Goal: Task Accomplishment & Management: Complete application form

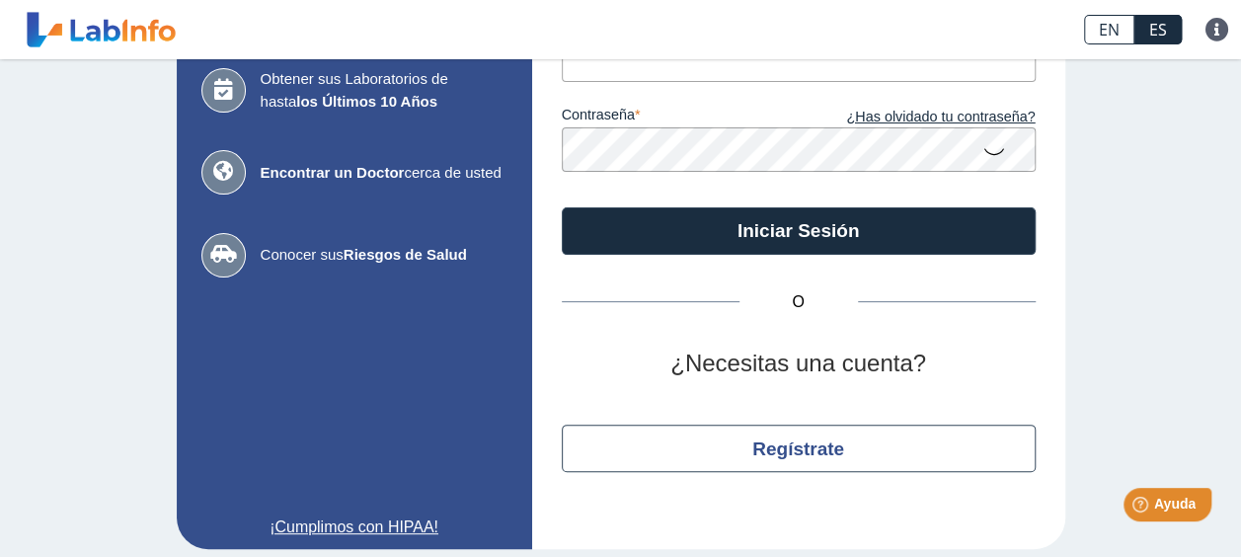
scroll to position [211, 0]
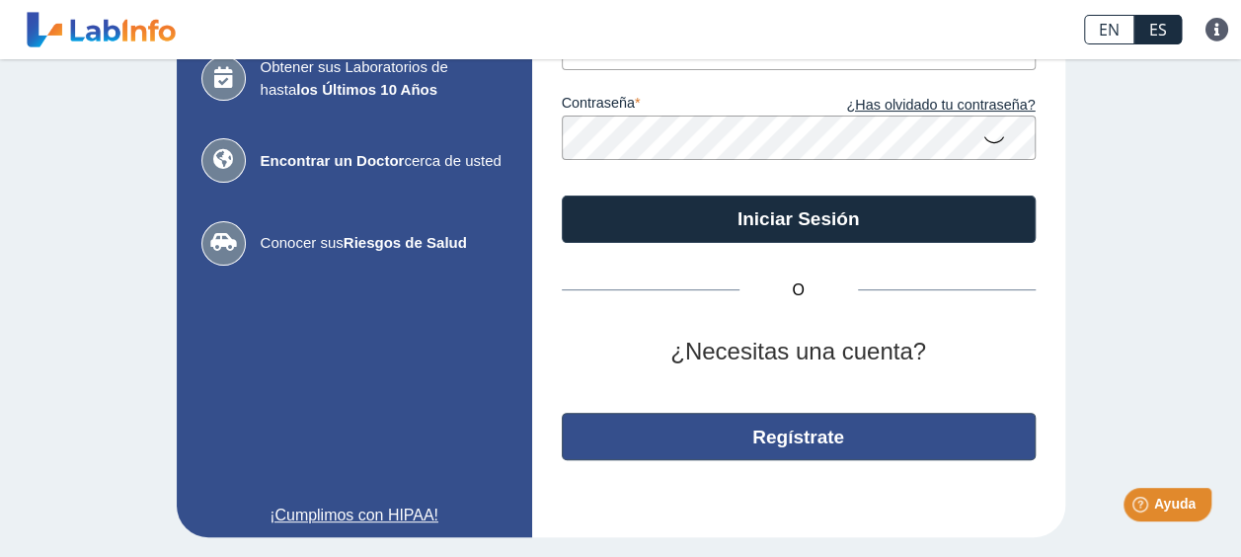
click at [720, 441] on button "Regístrate" at bounding box center [799, 436] width 474 height 47
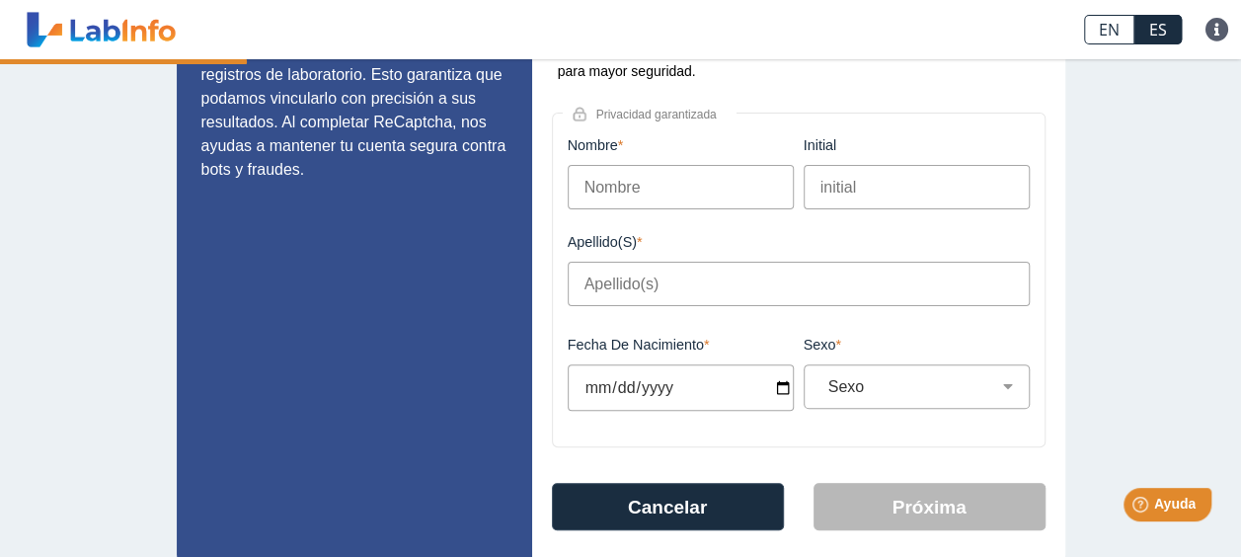
click at [668, 184] on input "Nombre" at bounding box center [681, 187] width 226 height 44
type input "[PERSON_NAME]"
click at [617, 294] on input "Apellido(s)" at bounding box center [799, 284] width 462 height 44
click at [629, 280] on input "Apellido(s)" at bounding box center [799, 284] width 462 height 44
type input "r"
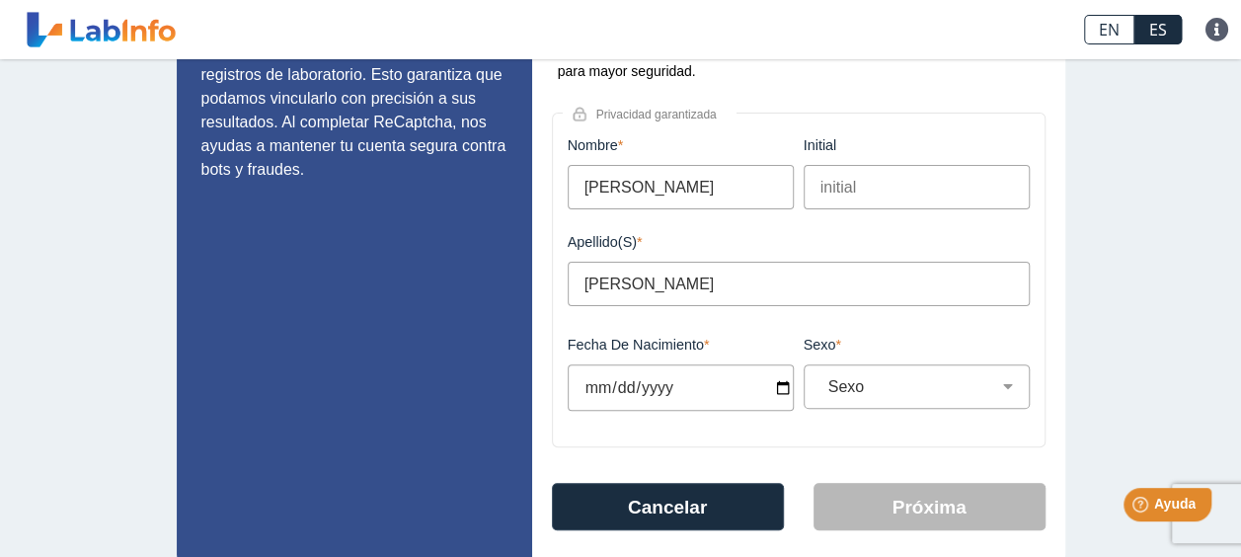
type input "[PERSON_NAME]"
click at [611, 380] on input "Fecha de Nacimiento" at bounding box center [681, 387] width 226 height 46
click at [571, 391] on input "Fecha de Nacimiento" at bounding box center [681, 387] width 226 height 46
click at [593, 391] on input "Fecha de Nacimiento" at bounding box center [681, 387] width 226 height 46
type input "[DATE]"
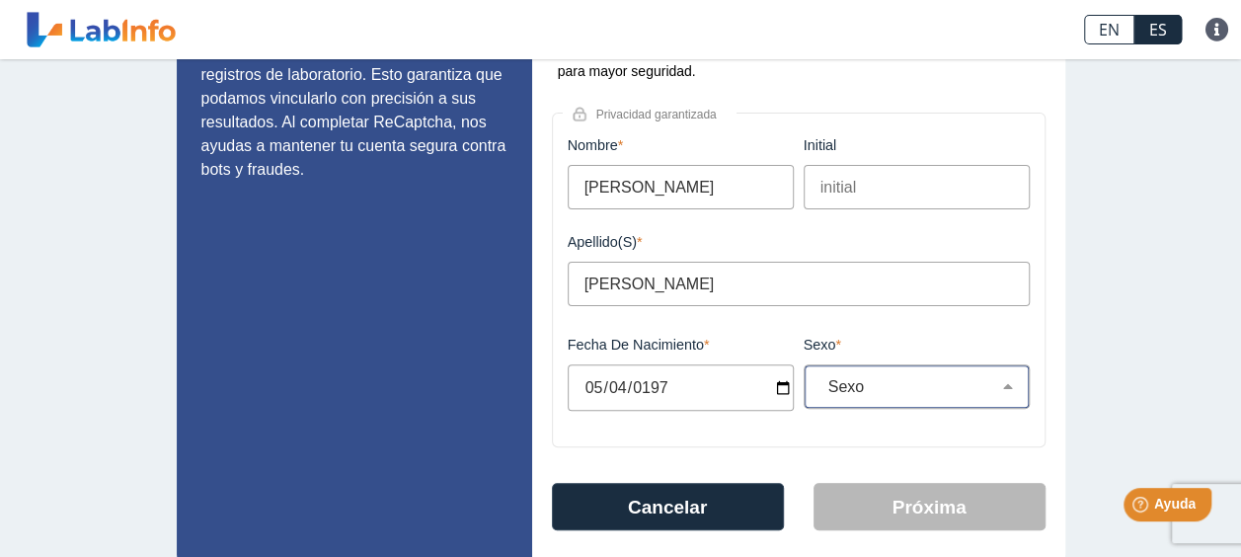
click at [864, 371] on div "Sexo Masculino Femenino" at bounding box center [917, 386] width 226 height 44
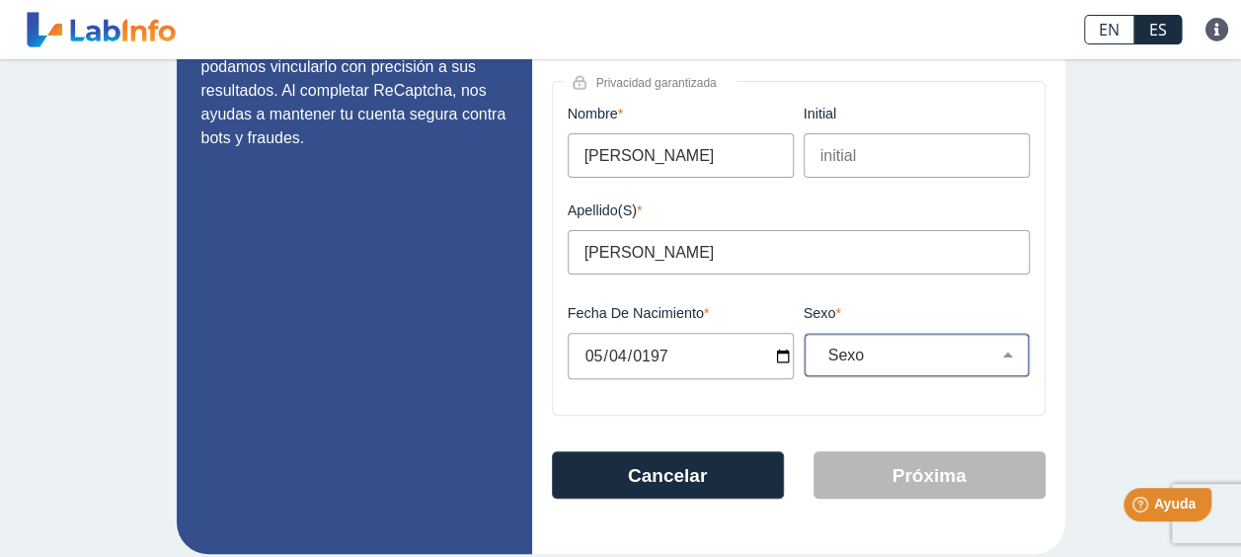
scroll to position [261, 0]
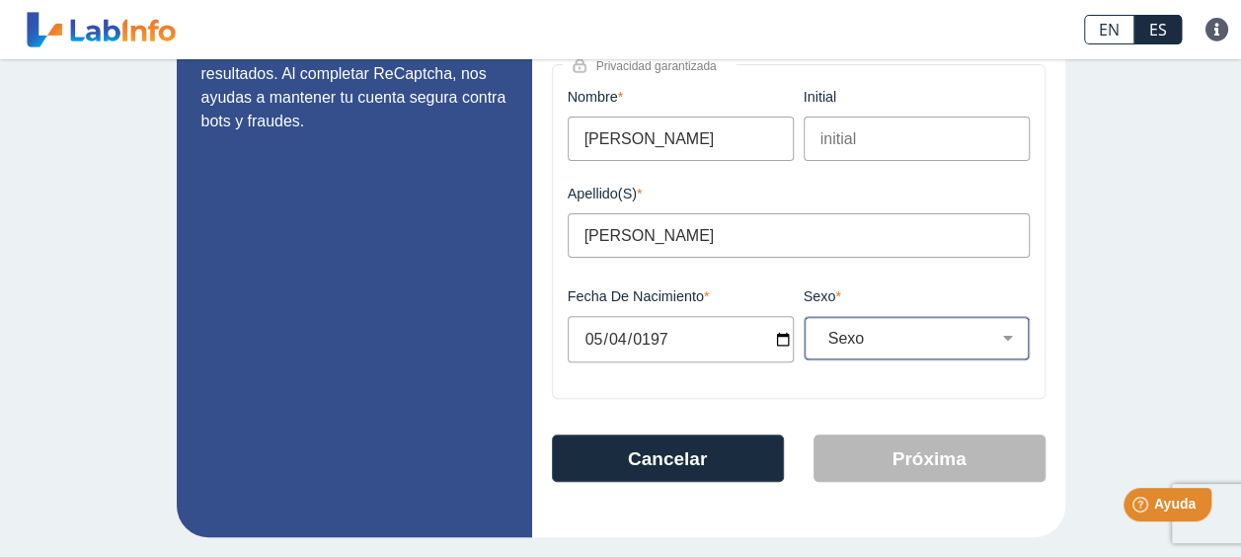
click at [872, 342] on select "Sexo Masculino Femenino" at bounding box center [925, 338] width 208 height 19
select select "F"
click at [821, 329] on select "Sexo Masculino Femenino" at bounding box center [925, 338] width 208 height 19
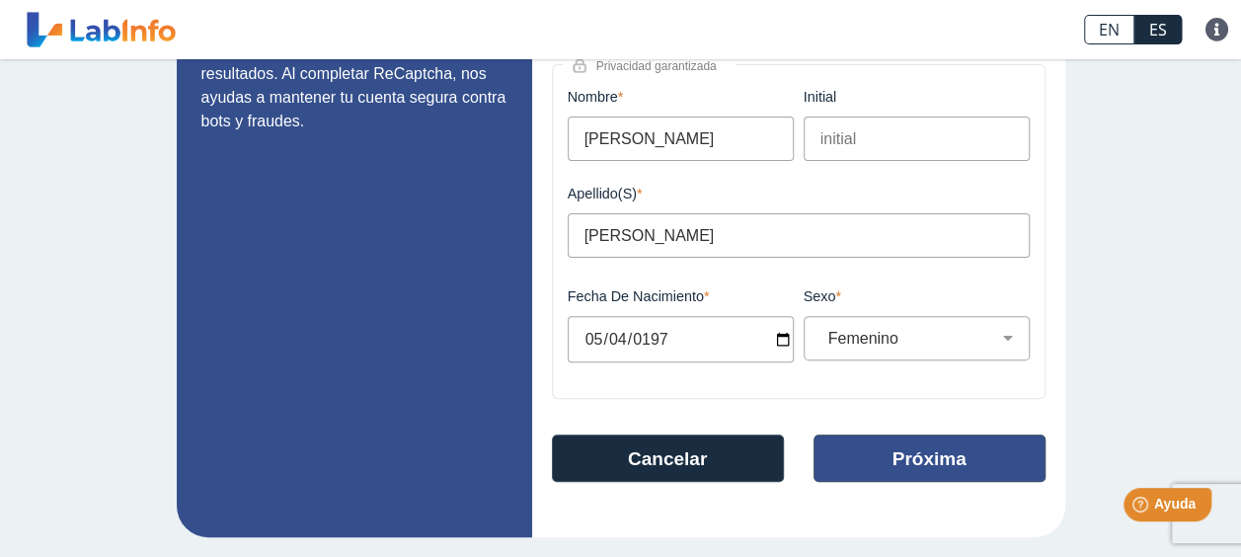
click at [948, 460] on button "Próxima" at bounding box center [930, 457] width 232 height 47
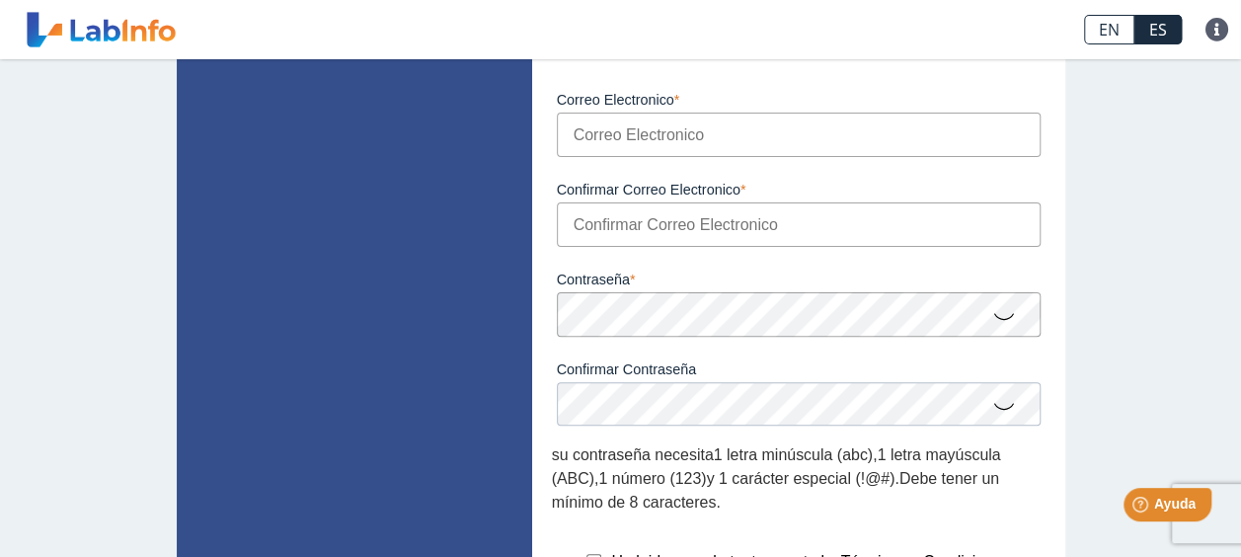
click at [656, 134] on input "Correo Electronico" at bounding box center [799, 135] width 484 height 44
type input "[EMAIL_ADDRESS][DOMAIN_NAME]"
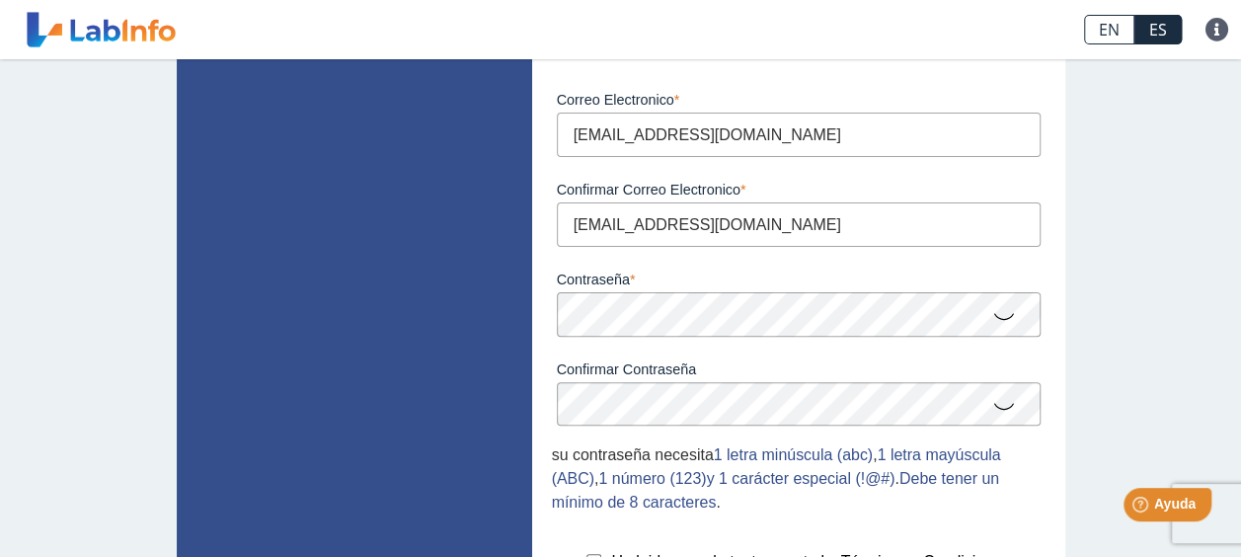
scroll to position [450, 0]
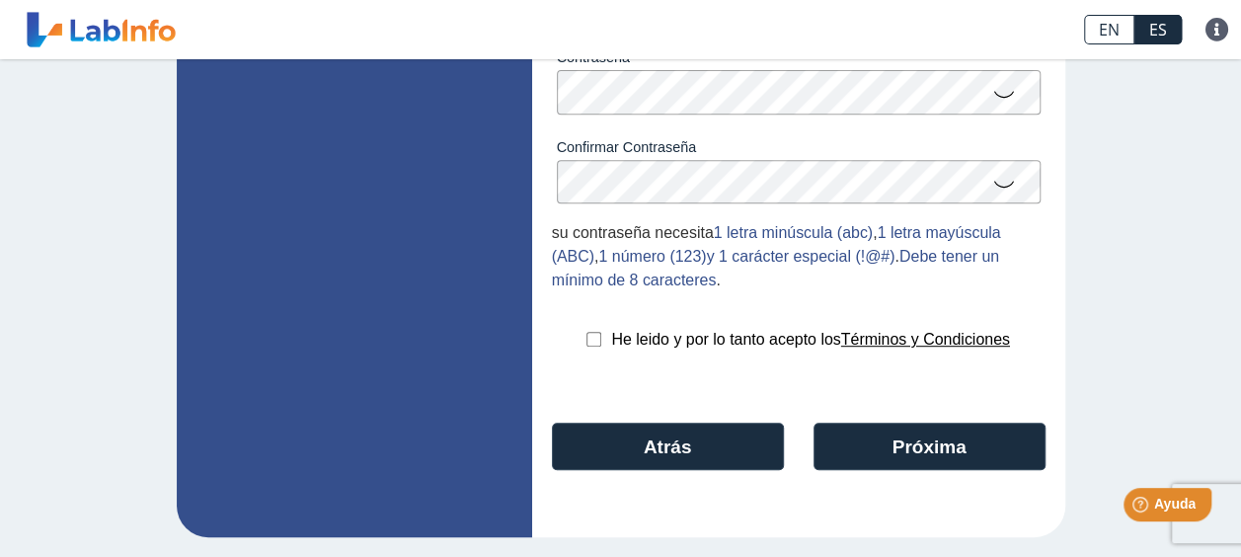
click at [587, 340] on input "checkbox" at bounding box center [594, 339] width 15 height 15
checkbox input "true"
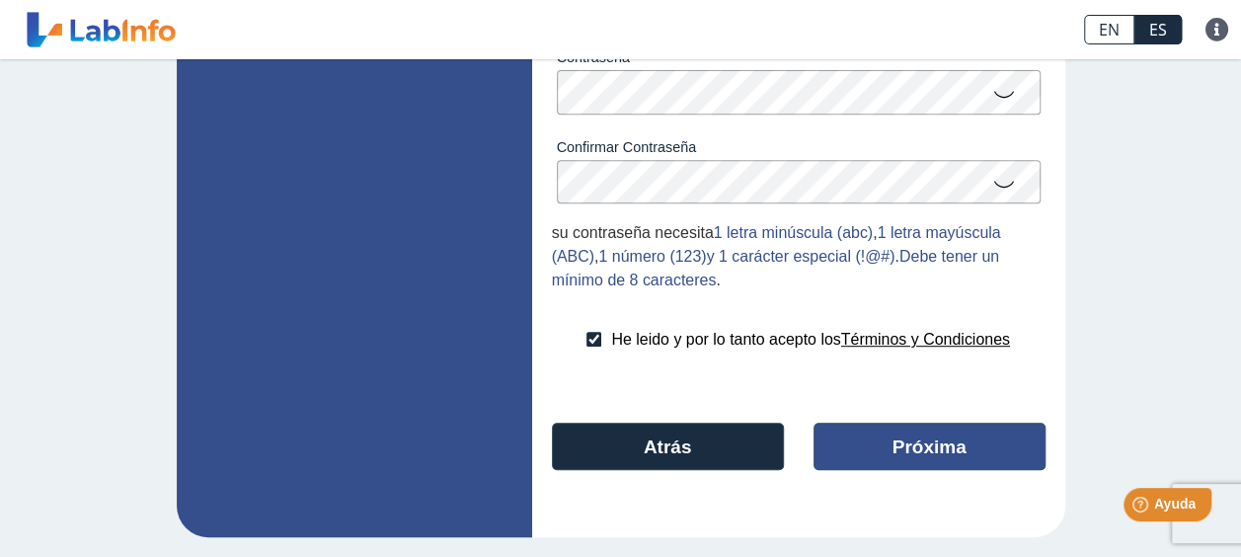
click at [889, 438] on button "Próxima" at bounding box center [930, 446] width 232 height 47
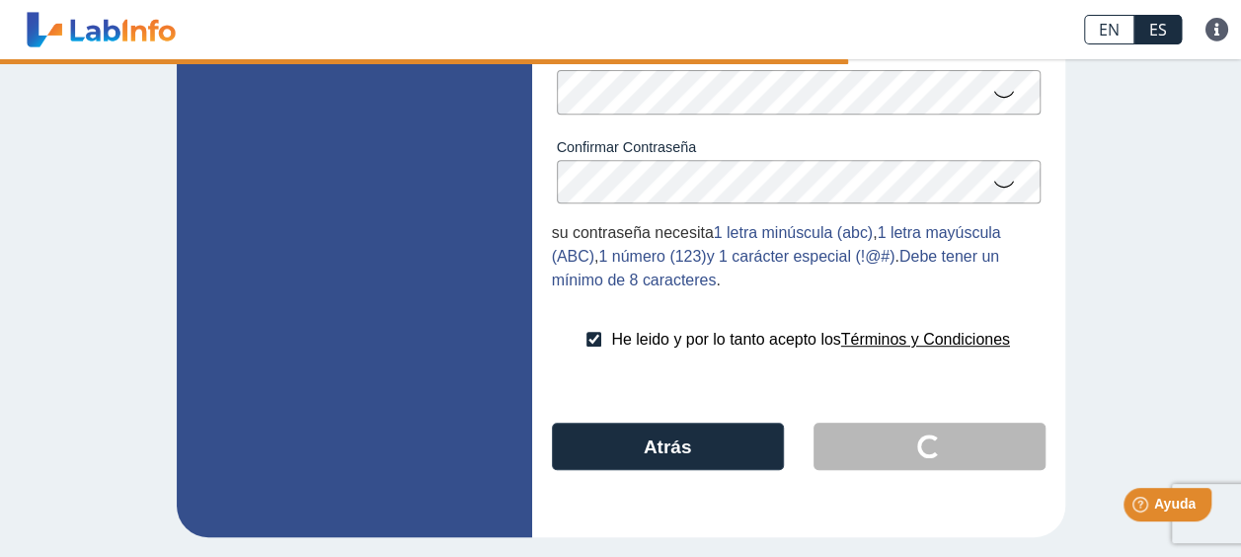
scroll to position [74, 0]
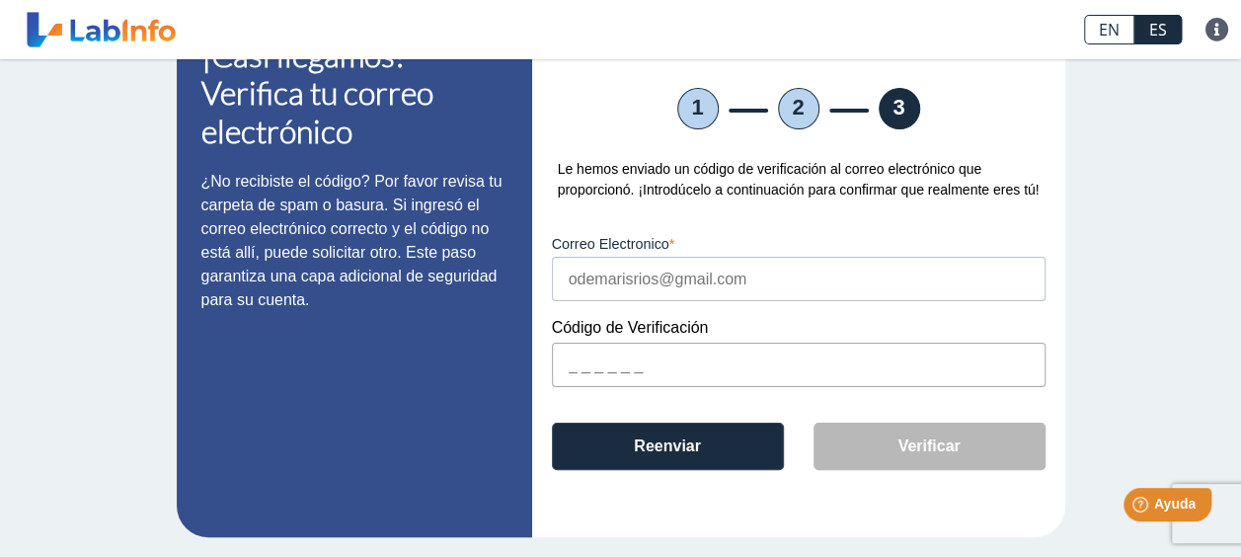
click at [622, 356] on input "text" at bounding box center [799, 365] width 494 height 44
paste input "5AE439"
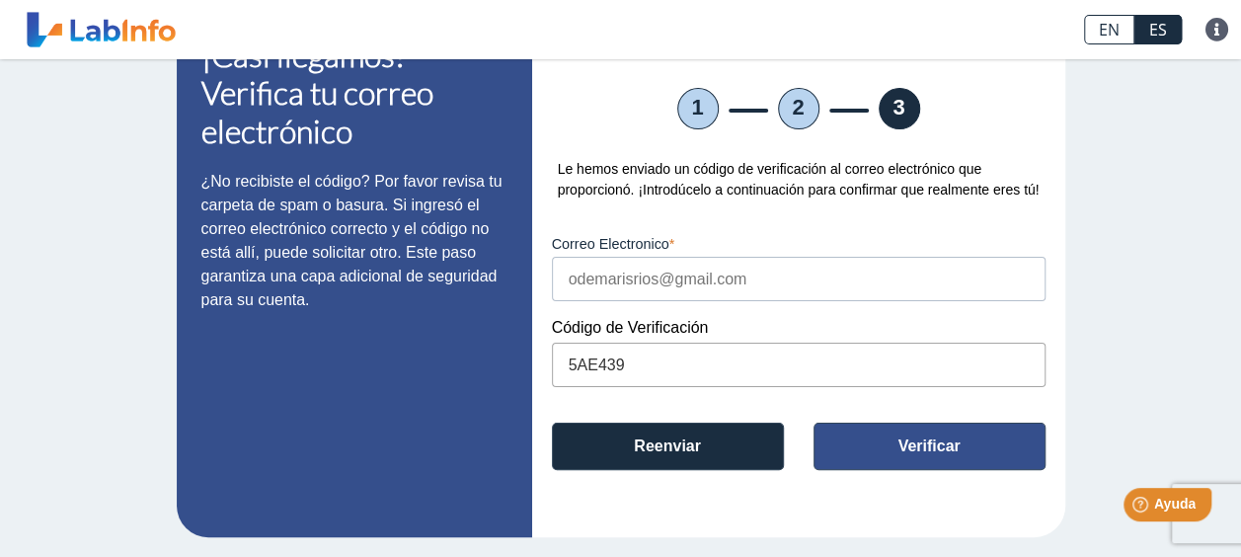
type input "5AE439"
click at [887, 431] on button "Verificar" at bounding box center [930, 446] width 232 height 47
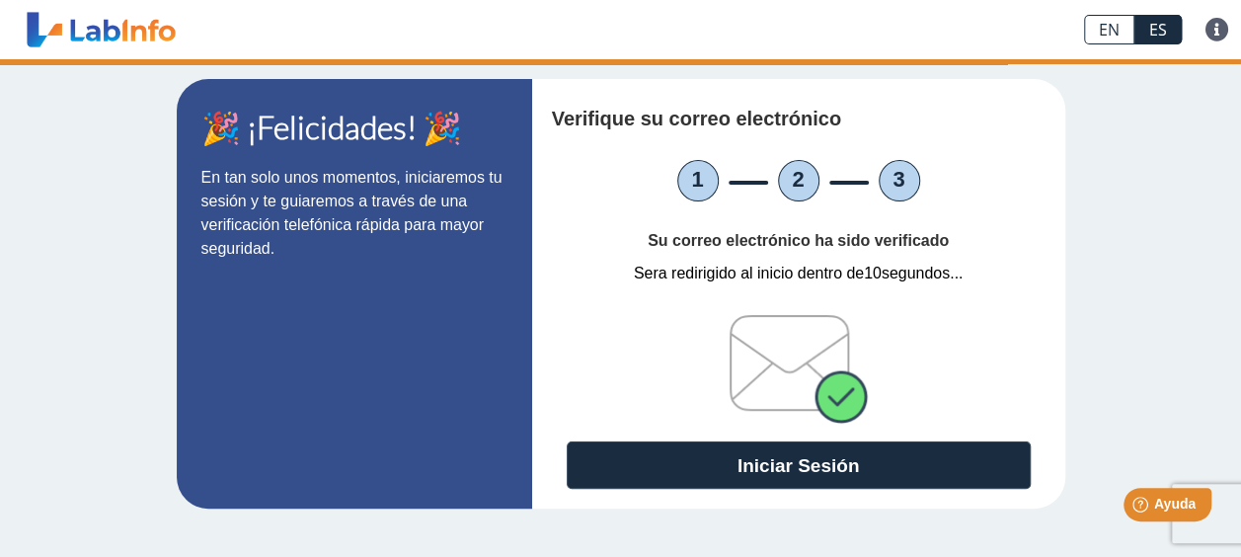
scroll to position [0, 0]
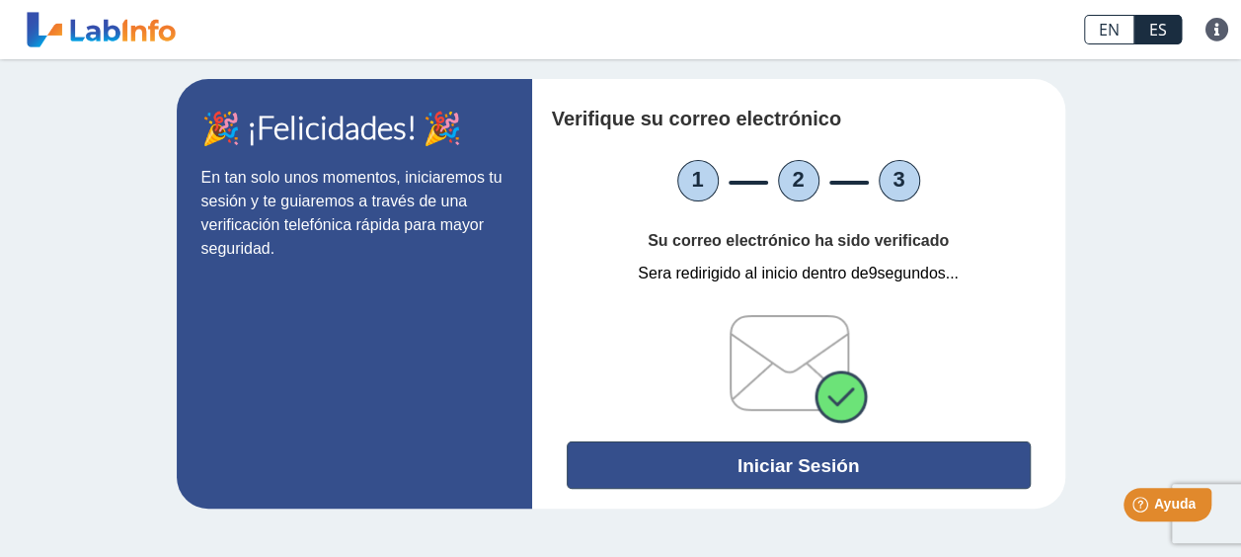
click at [779, 474] on button "Iniciar Sesión" at bounding box center [799, 464] width 464 height 47
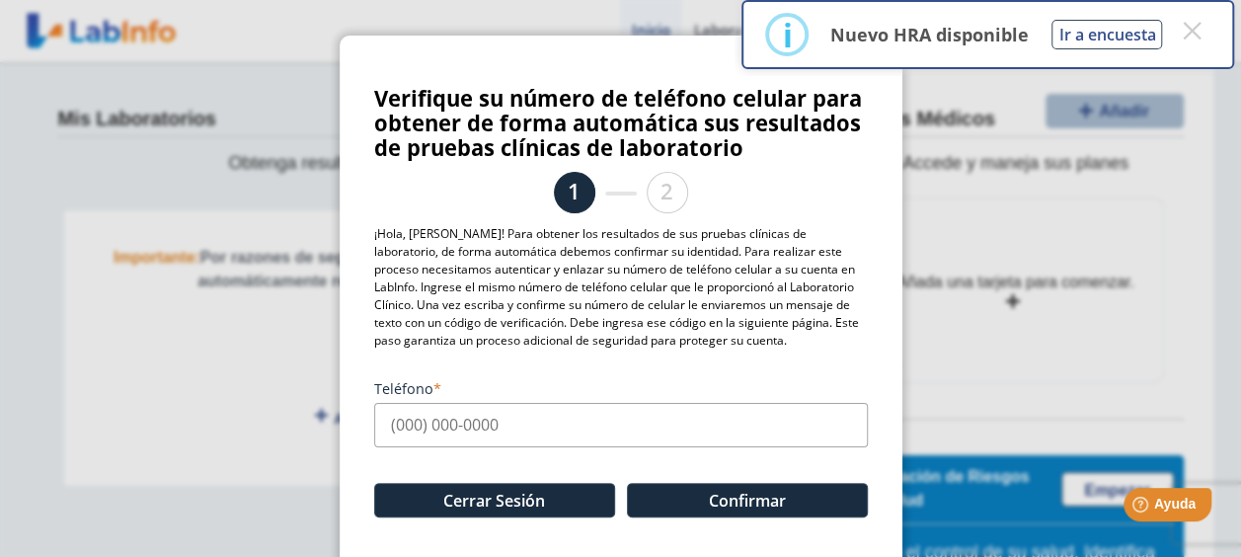
click at [415, 425] on input "Teléfono" at bounding box center [621, 425] width 494 height 44
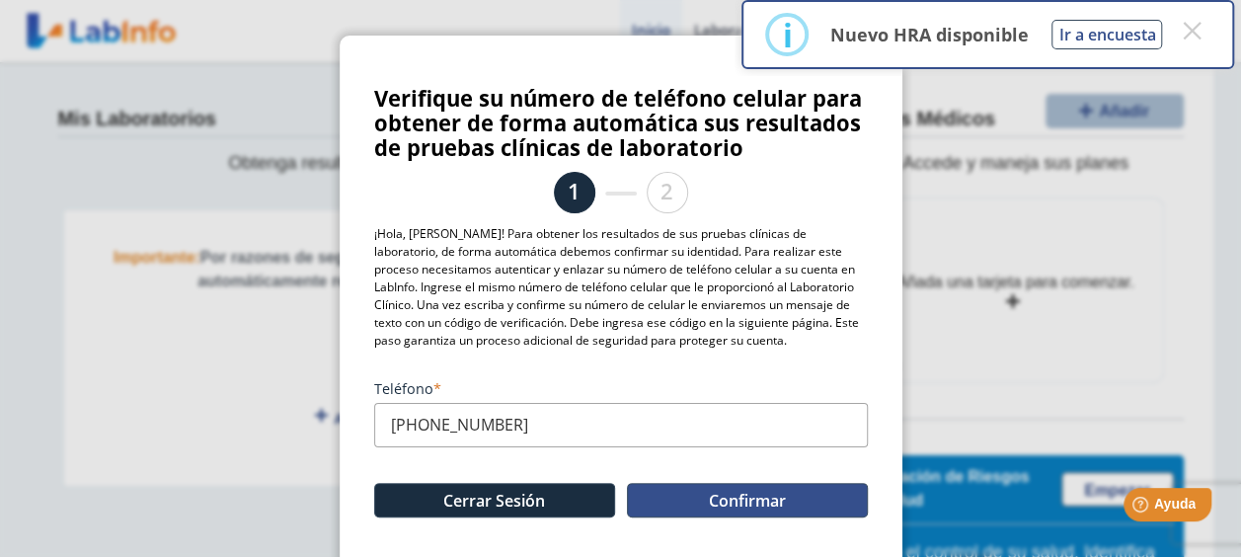
type input "[PHONE_NUMBER]"
click at [677, 495] on button "Confirmar" at bounding box center [747, 500] width 241 height 35
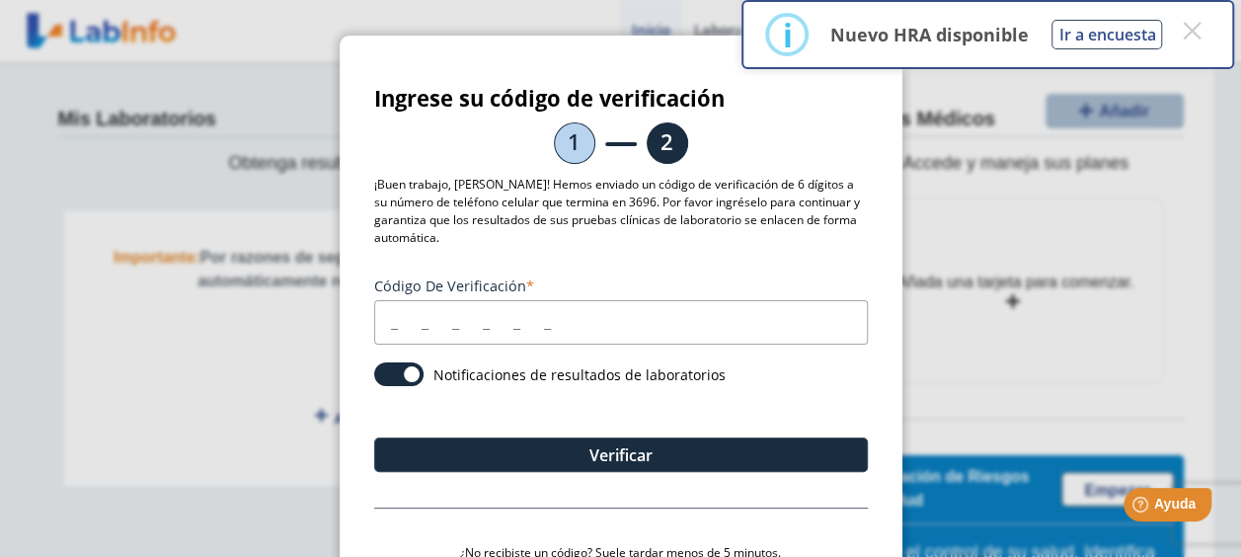
click at [374, 334] on input "Código de verificación" at bounding box center [621, 322] width 494 height 44
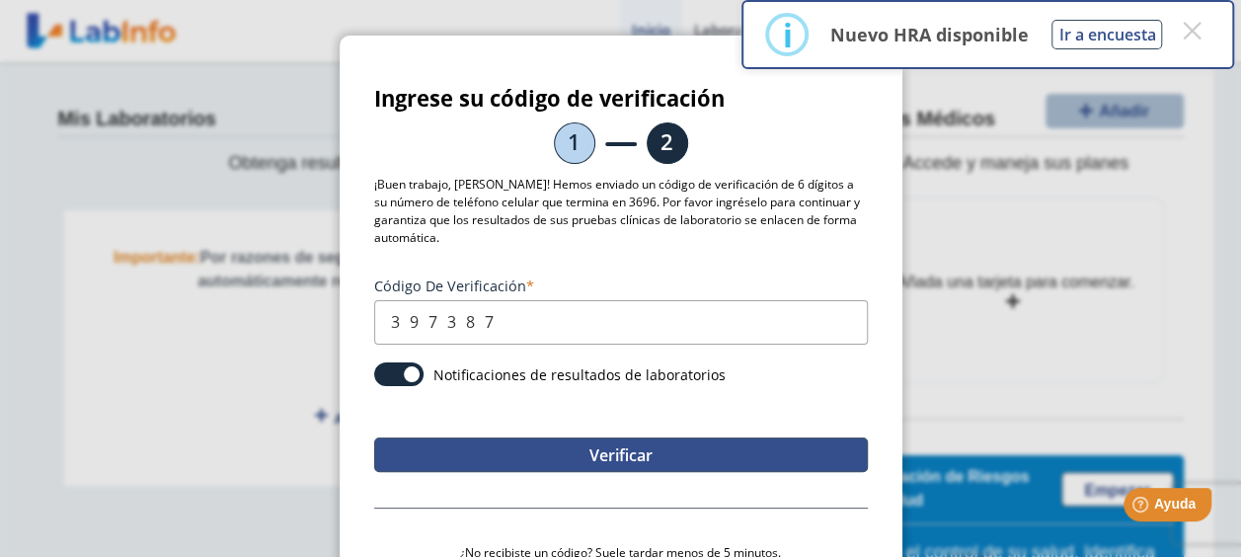
type input "397387"
click at [532, 458] on button "Verificar" at bounding box center [621, 454] width 494 height 35
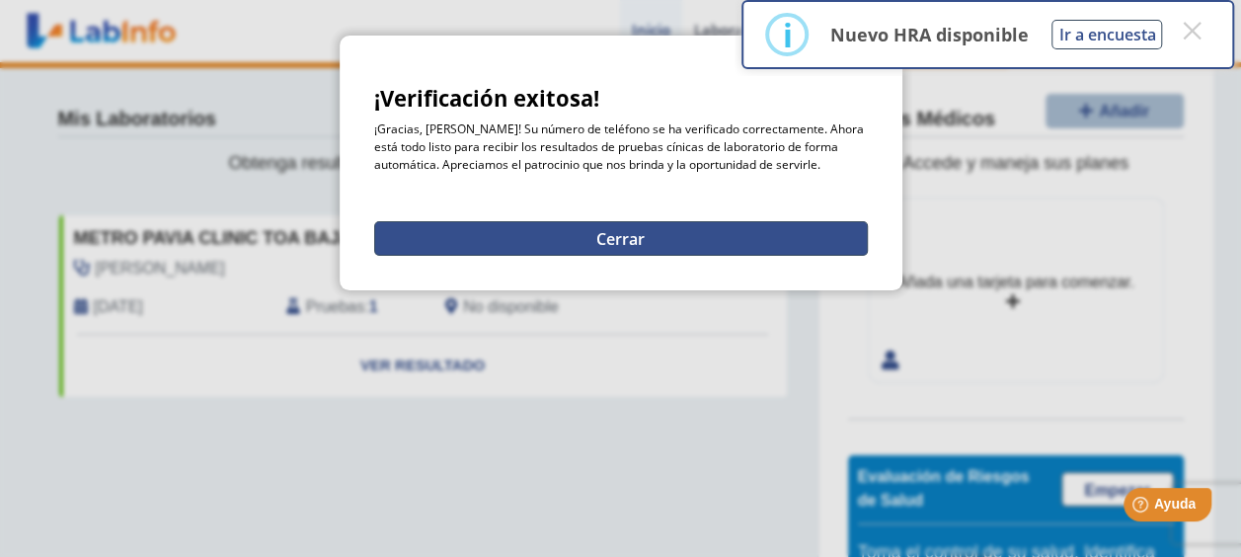
click at [548, 225] on button "Cerrar" at bounding box center [621, 238] width 494 height 35
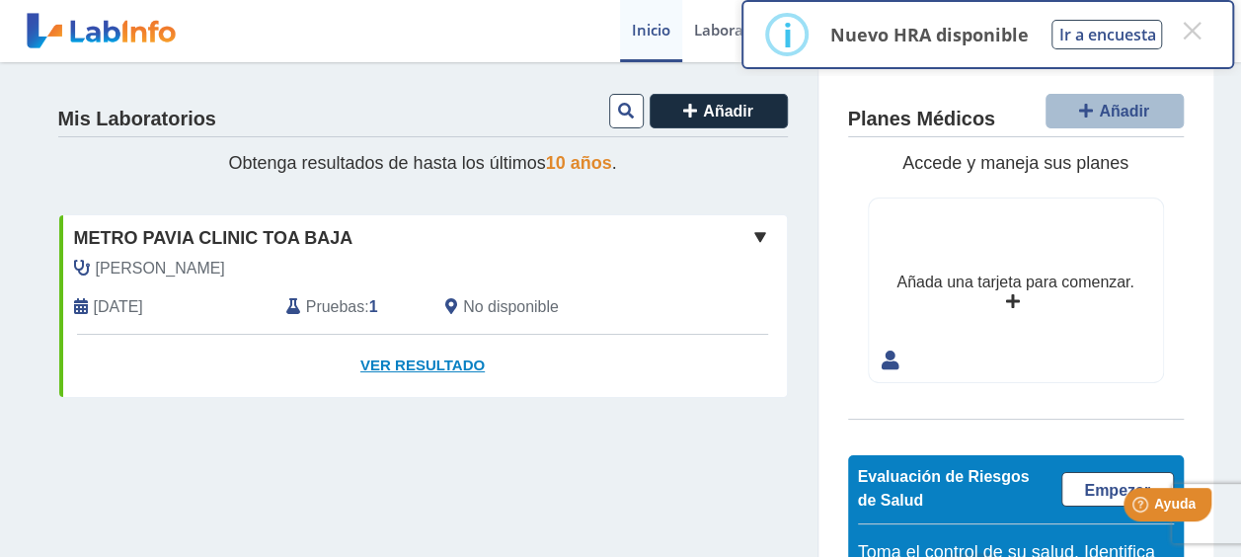
click at [376, 361] on link "Ver Resultado" at bounding box center [423, 366] width 728 height 62
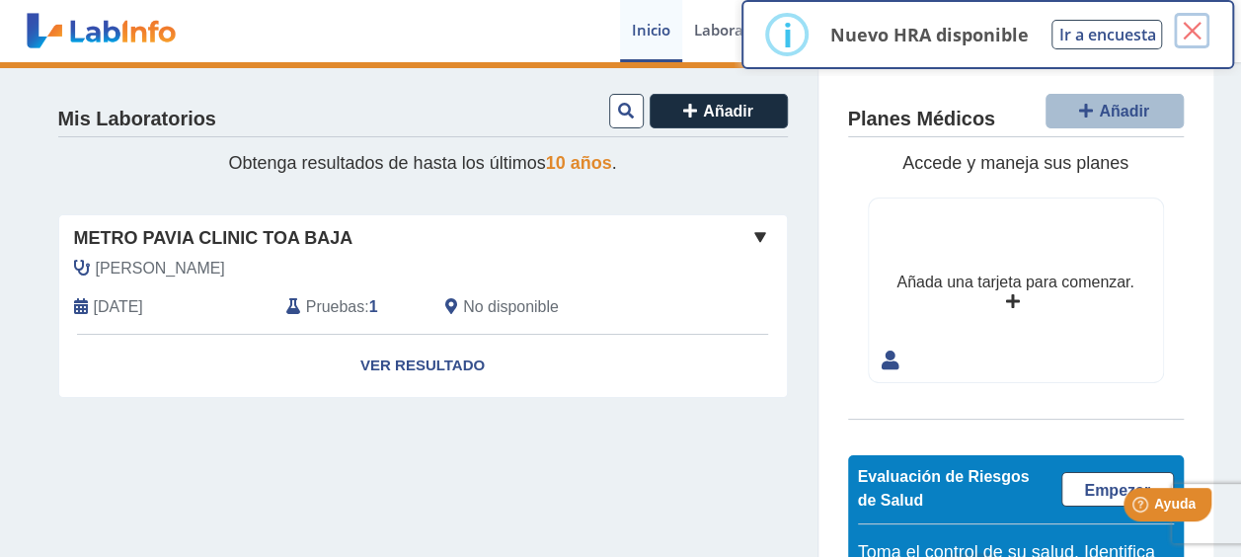
click at [1193, 26] on button "×" at bounding box center [1192, 31] width 36 height 36
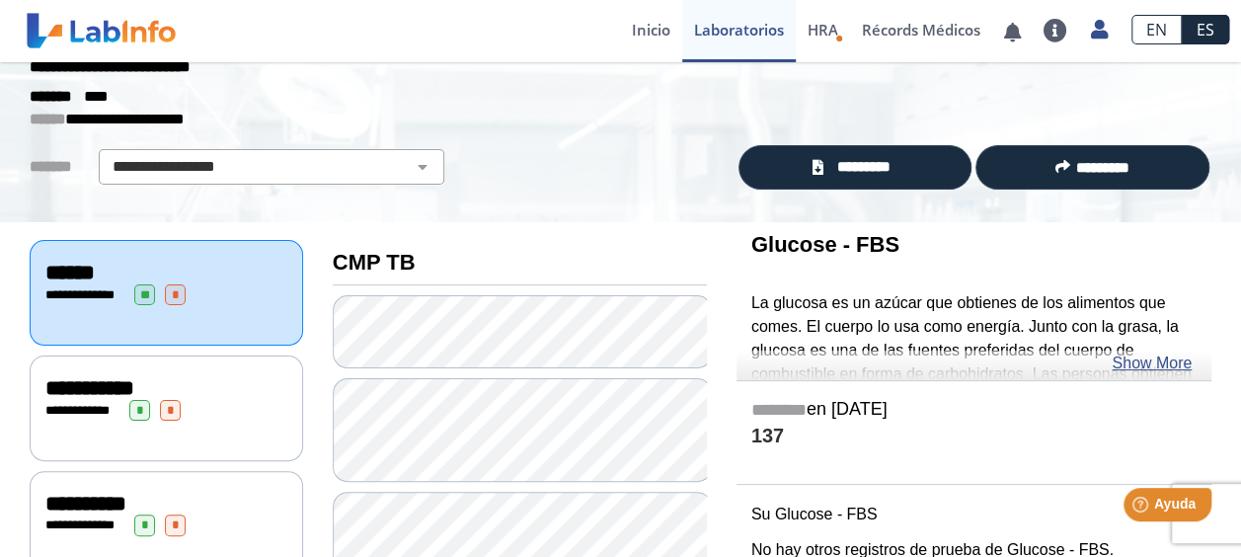
scroll to position [99, 0]
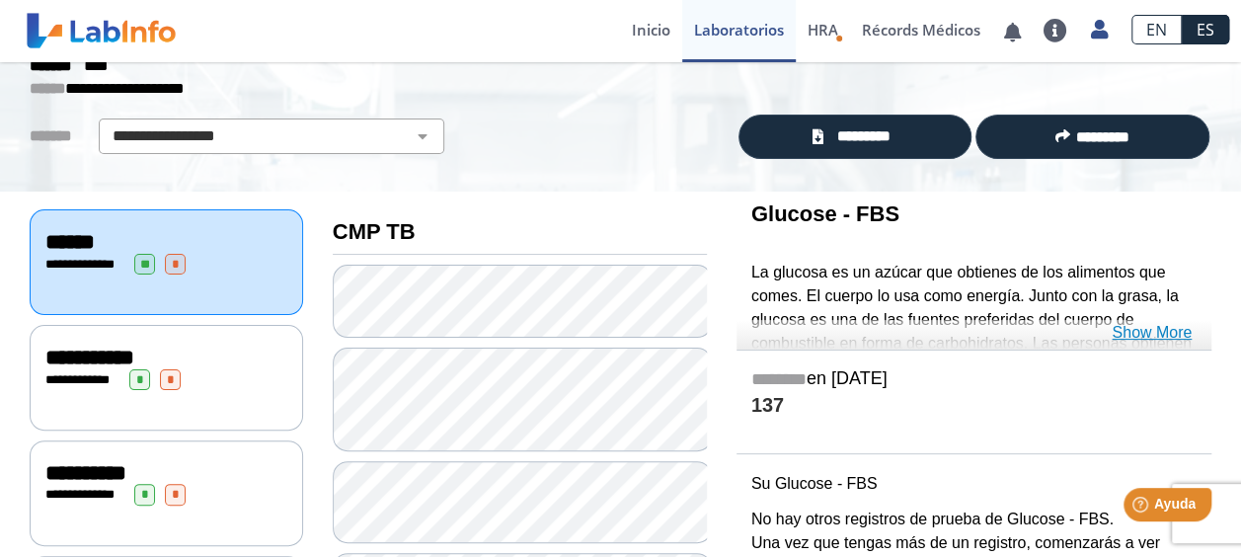
click at [1161, 327] on link "Show More" at bounding box center [1152, 333] width 80 height 24
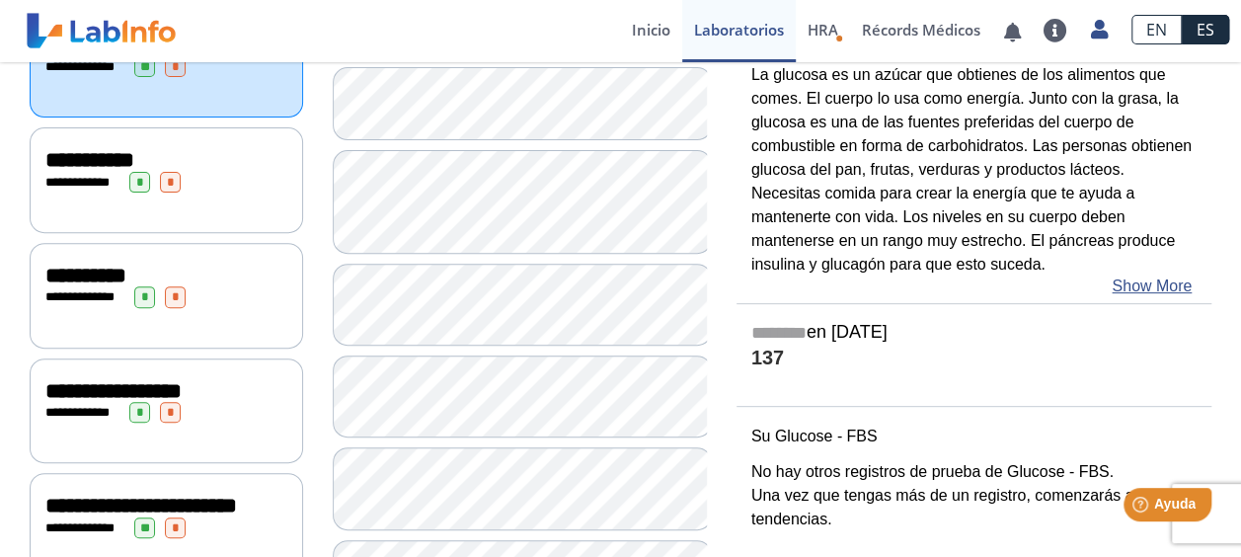
scroll to position [0, 0]
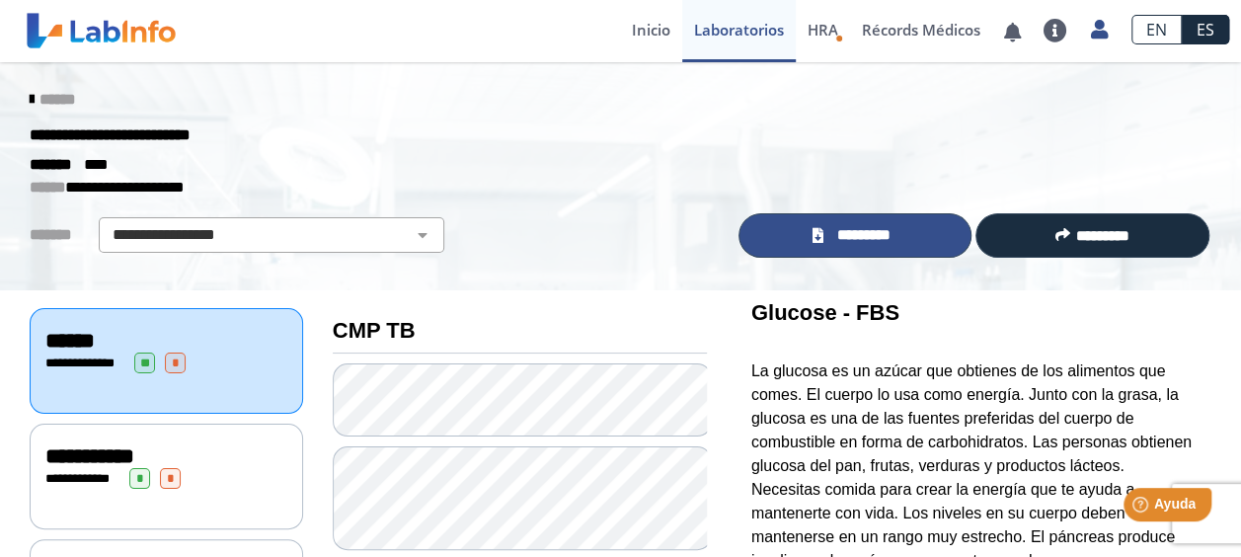
click at [877, 230] on span "*********" at bounding box center [863, 235] width 68 height 23
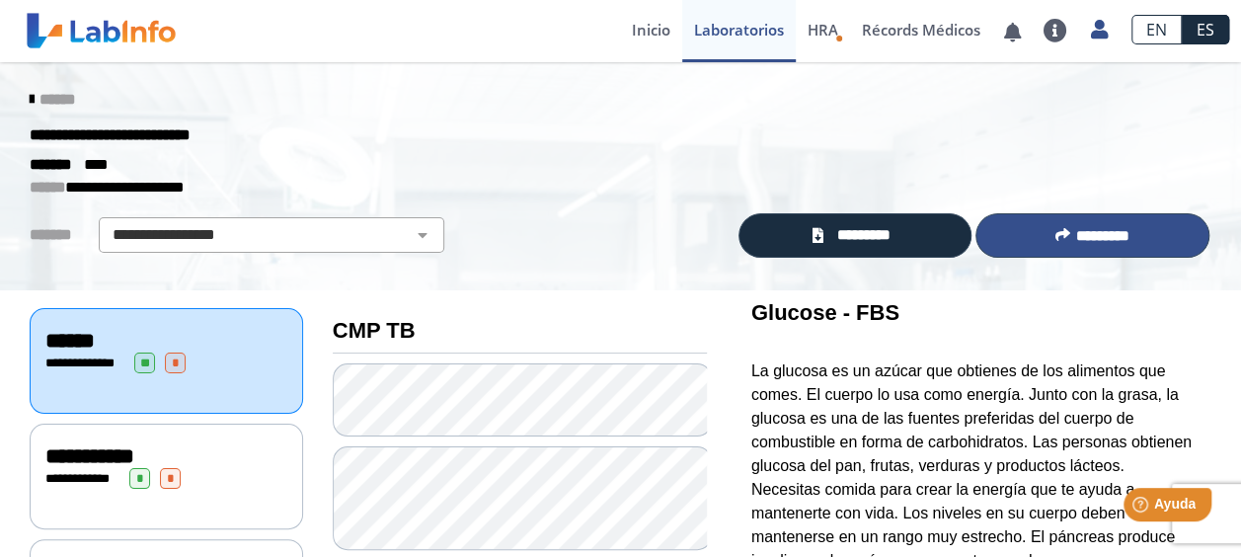
click at [1076, 233] on span "*********" at bounding box center [1102, 235] width 53 height 15
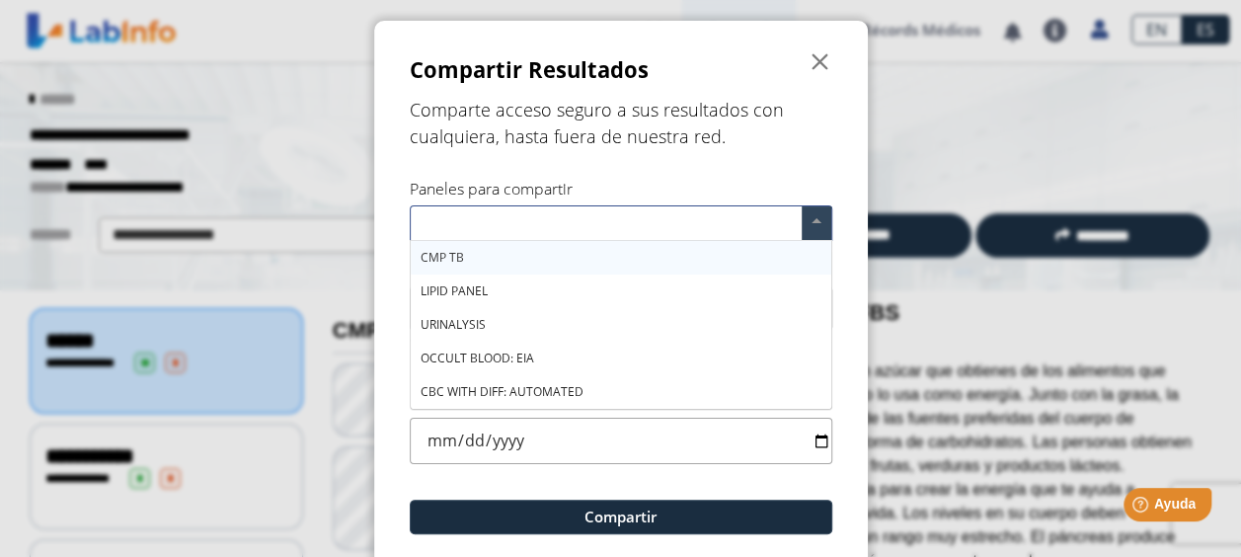
click at [596, 221] on input "text" at bounding box center [610, 225] width 384 height 29
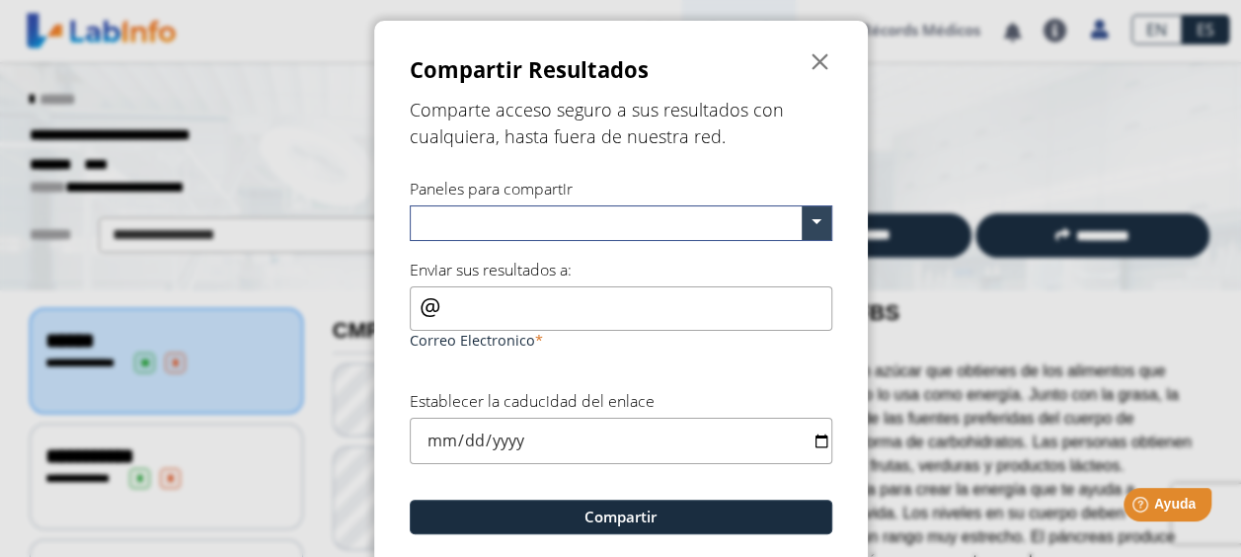
click at [788, 161] on form "Compartir Resultados  Comparte acceso seguro a sus resultados con cualquiera, …" at bounding box center [621, 327] width 494 height 612
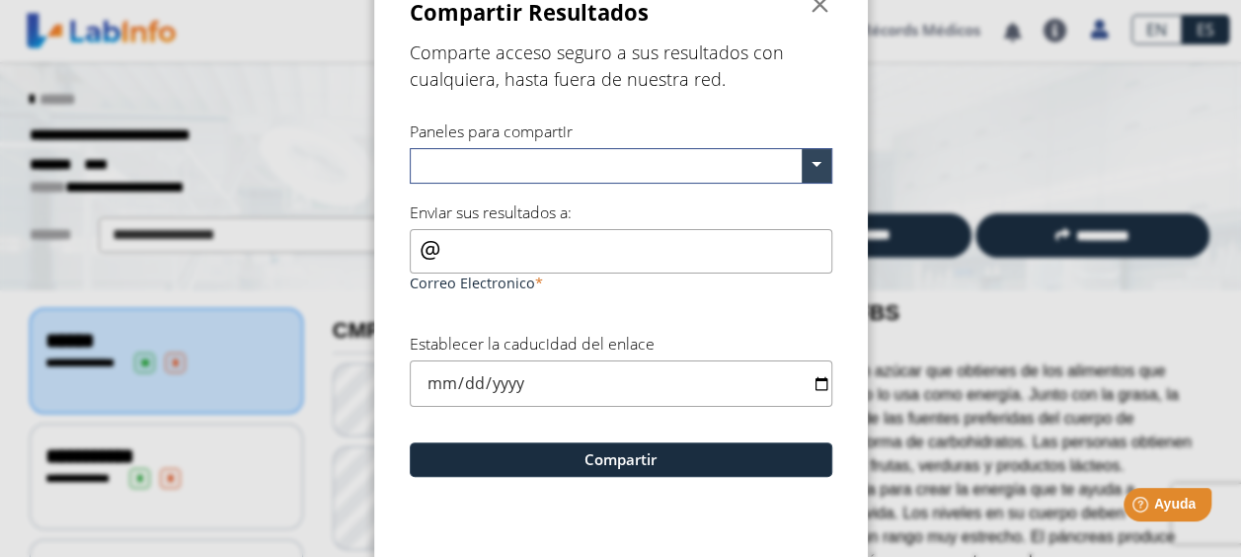
scroll to position [96, 0]
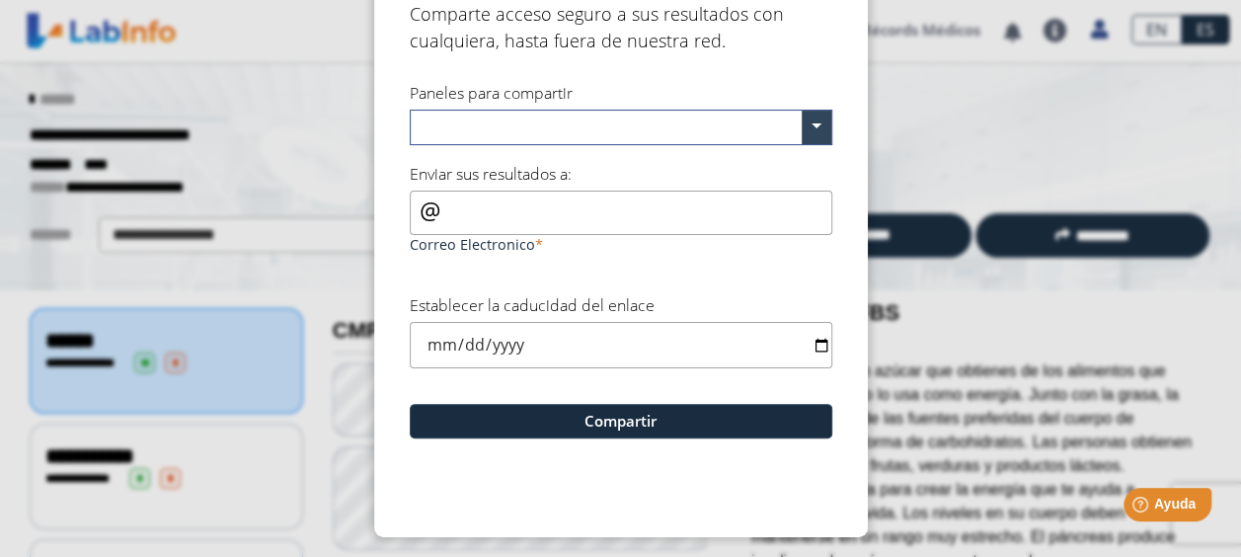
click at [707, 125] on input "text" at bounding box center [610, 130] width 384 height 29
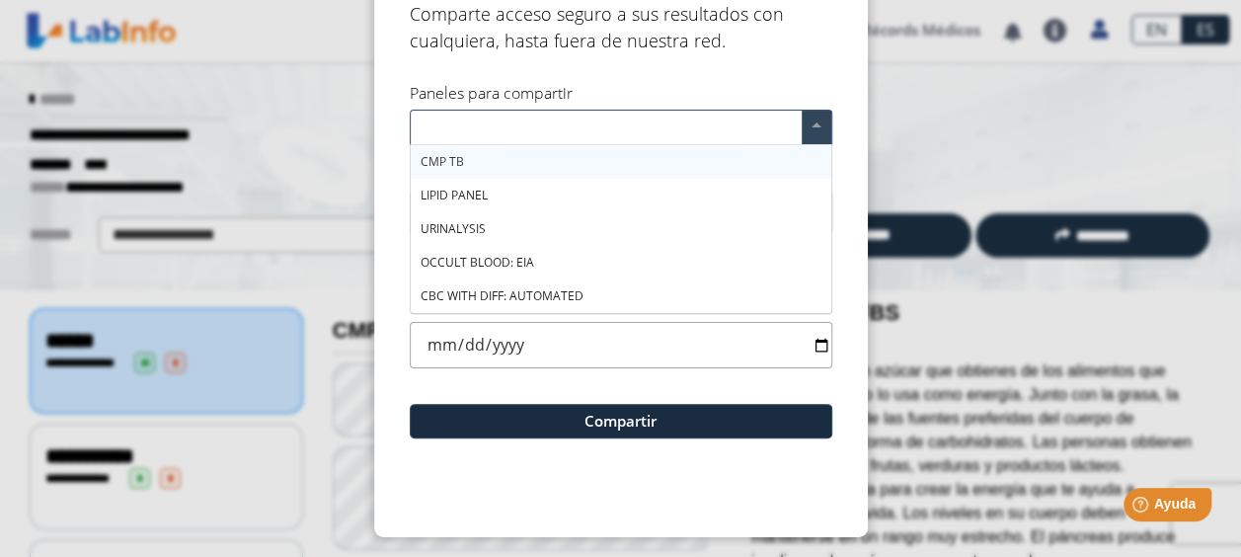
click at [673, 148] on div "CMP TB" at bounding box center [621, 162] width 421 height 34
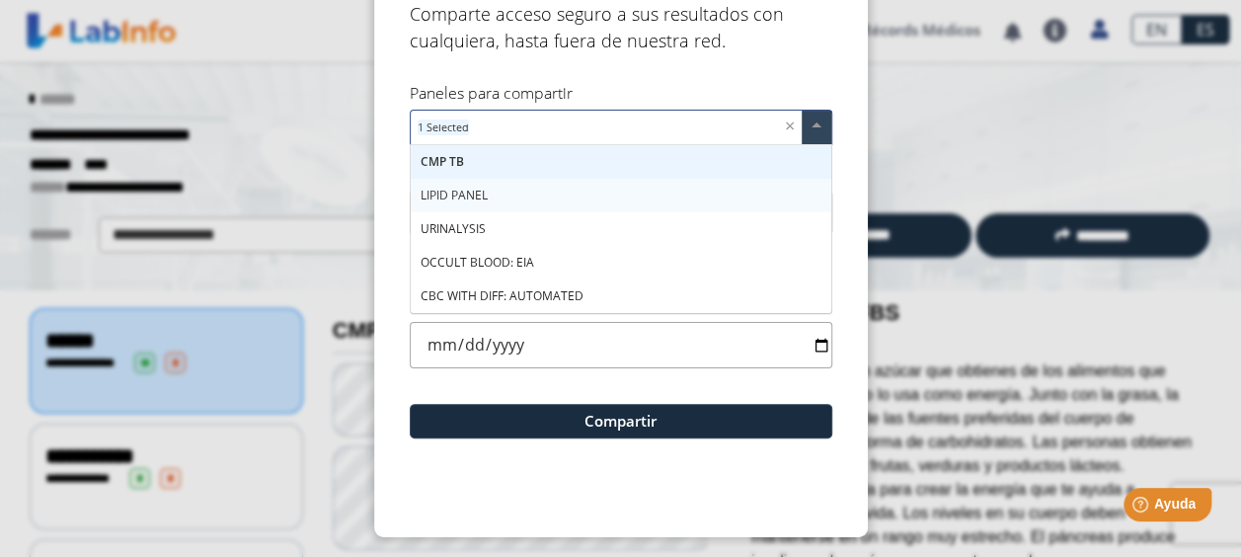
click at [656, 195] on div "LIPID PANEL" at bounding box center [621, 196] width 421 height 34
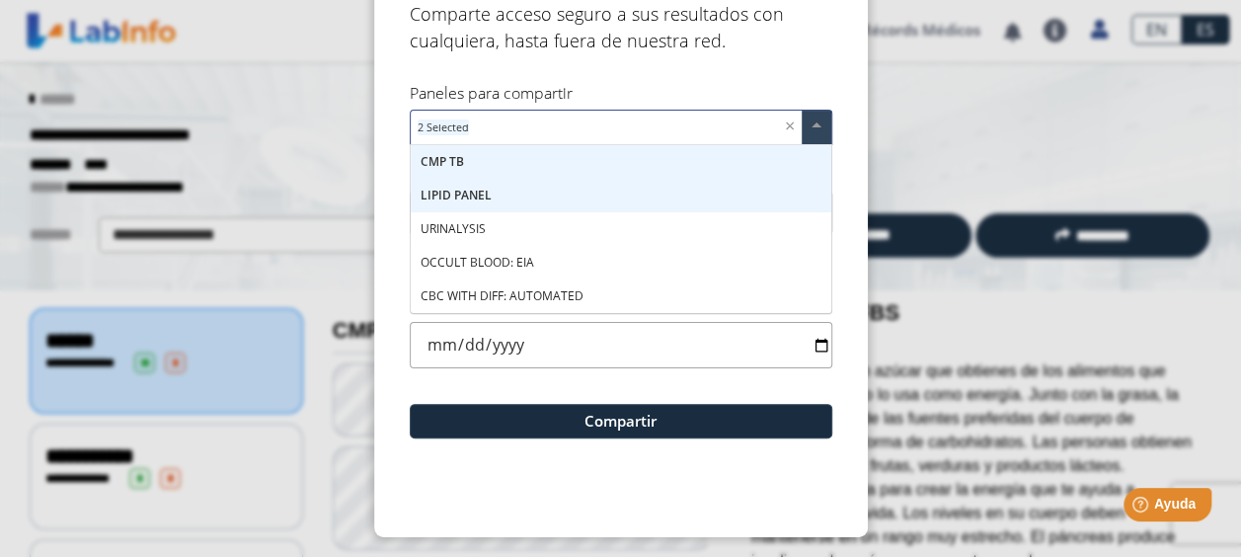
click at [654, 209] on div "LIPID PANEL" at bounding box center [621, 196] width 421 height 34
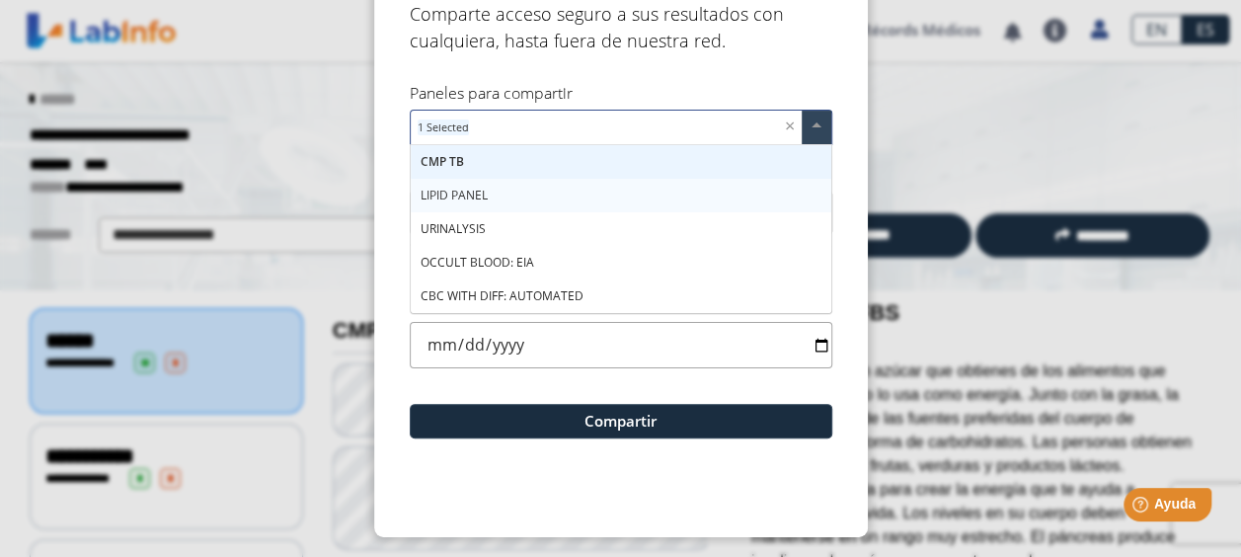
click at [654, 192] on div "LIPID PANEL" at bounding box center [621, 196] width 421 height 34
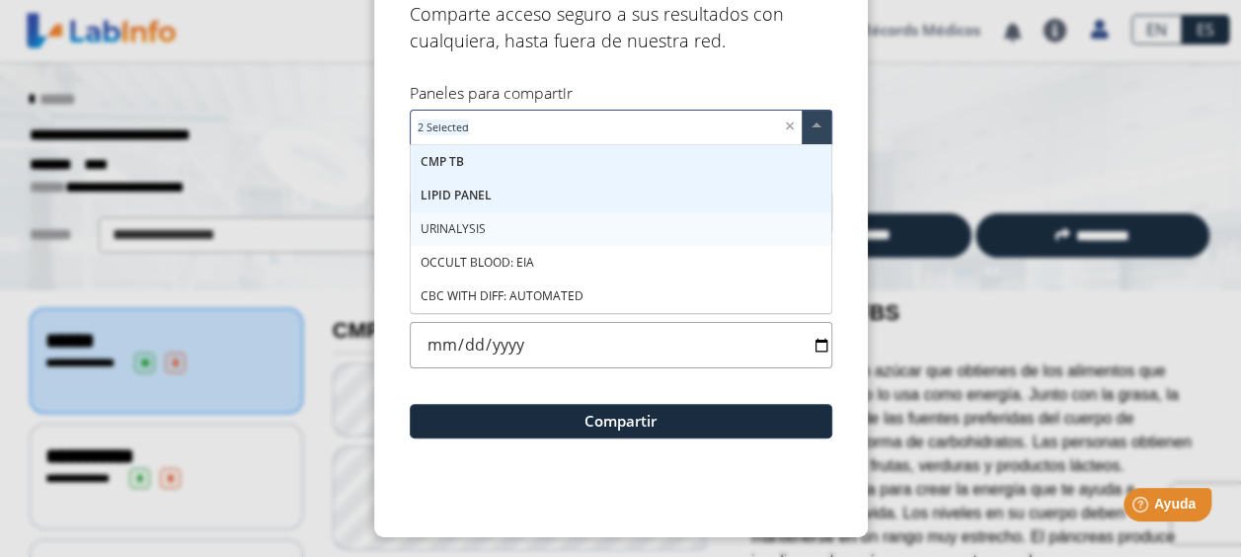
click at [449, 220] on span "URINALYSIS" at bounding box center [453, 228] width 65 height 17
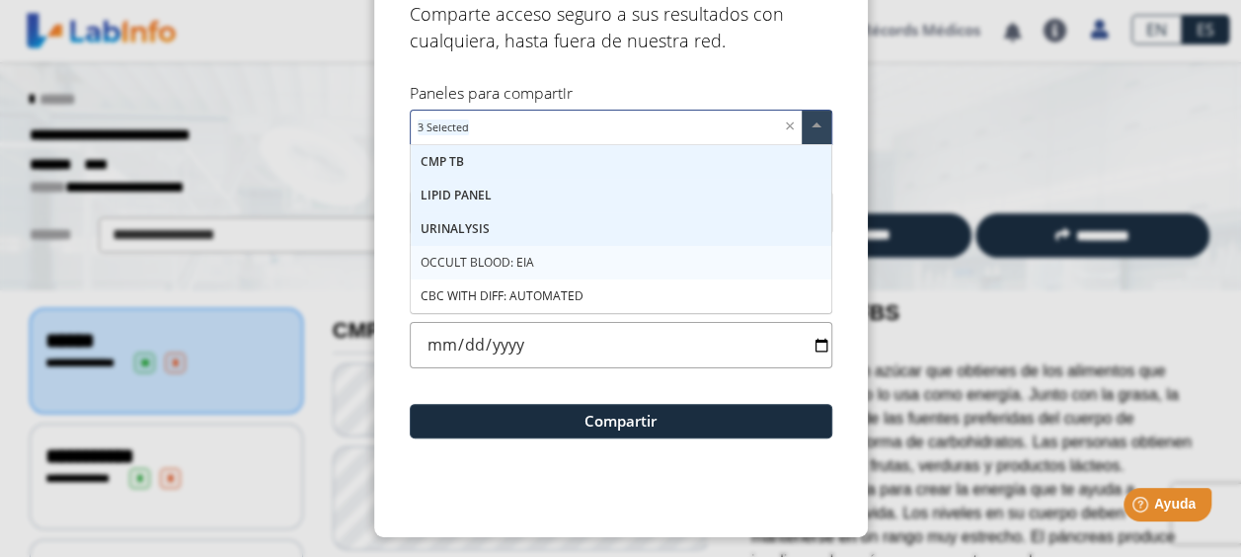
click at [447, 249] on div "OCCULT BLOOD: EIA" at bounding box center [621, 263] width 421 height 34
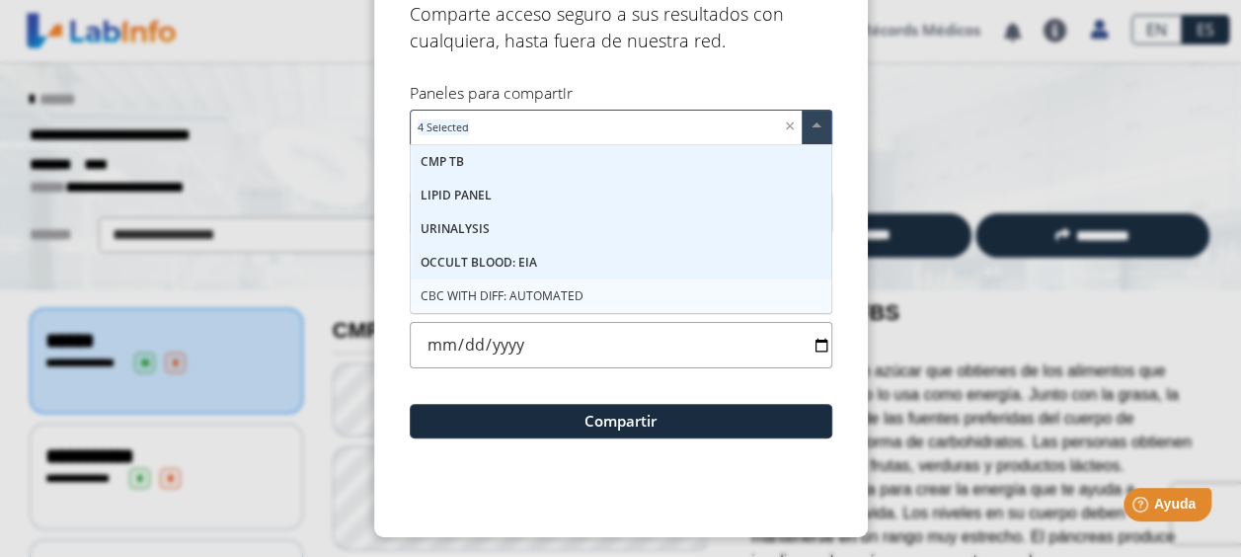
click at [452, 284] on div "CBC WITH DIFF: AUTOMATED" at bounding box center [621, 296] width 421 height 34
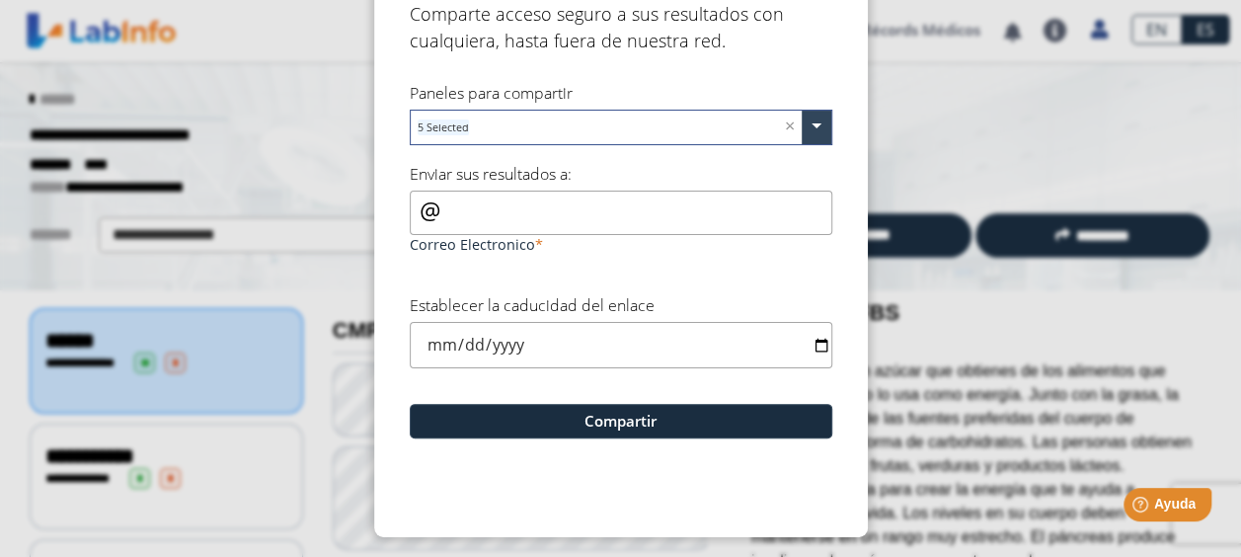
click at [475, 345] on input "date" at bounding box center [621, 345] width 423 height 46
click at [473, 219] on input "Correo Electronico" at bounding box center [621, 213] width 423 height 44
paste input "sandra [EMAIL_ADDRESS][DOMAIN_NAME]"
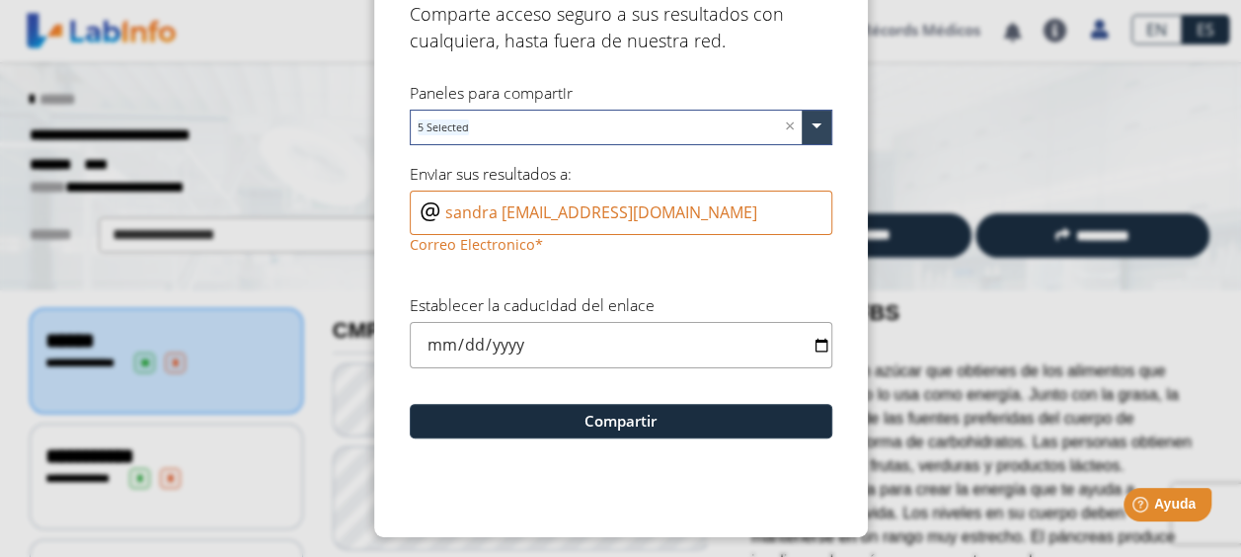
drag, startPoint x: 553, startPoint y: 208, endPoint x: 431, endPoint y: 209, distance: 122.4
click at [431, 209] on div "sandra [EMAIL_ADDRESS][DOMAIN_NAME] Correo Electronico" at bounding box center [621, 225] width 423 height 68
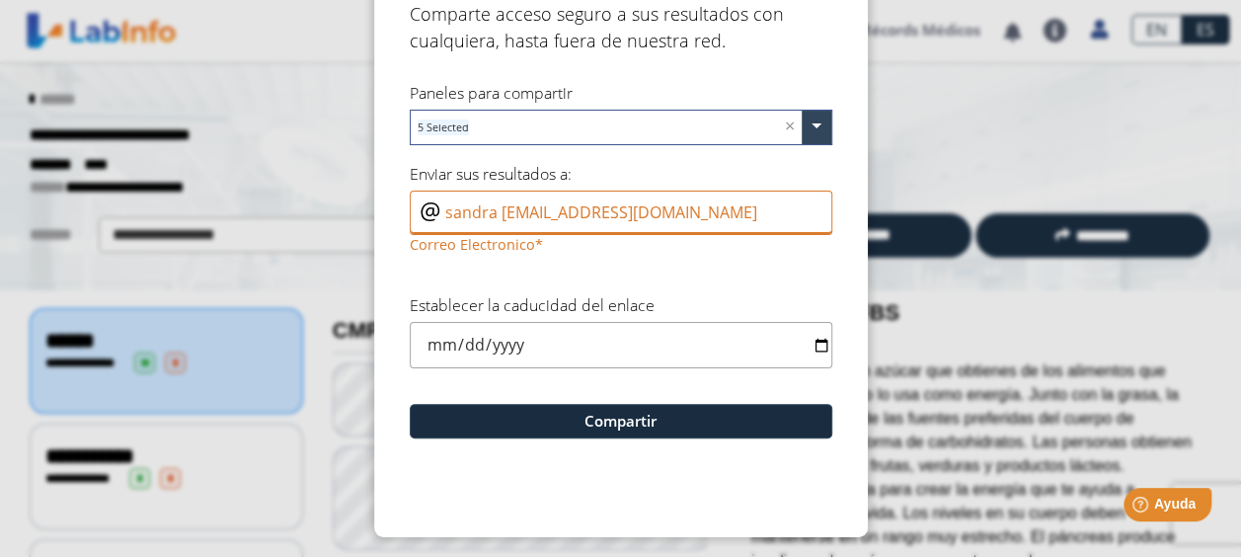
type input "sandra [EMAIL_ADDRESS][DOMAIN_NAME]"
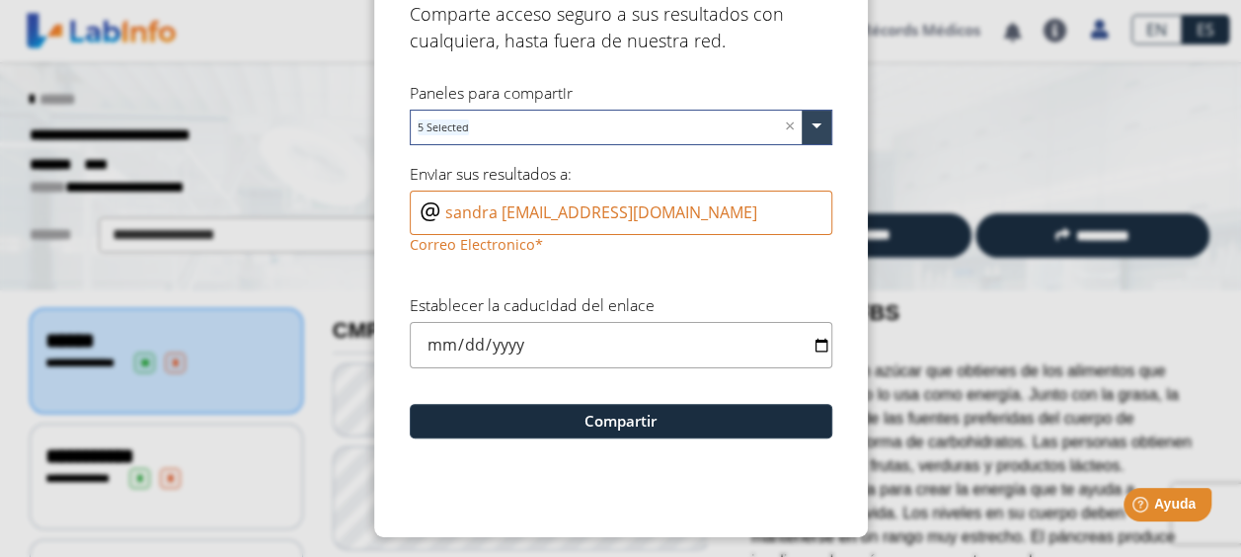
drag, startPoint x: 447, startPoint y: 209, endPoint x: 419, endPoint y: 192, distance: 33.7
click at [419, 192] on div "sandra [EMAIL_ADDRESS][DOMAIN_NAME] Correo Electronico" at bounding box center [621, 225] width 423 height 68
click at [411, 208] on div "sandra [EMAIL_ADDRESS][DOMAIN_NAME] Correo Electronico" at bounding box center [621, 225] width 423 height 68
click at [412, 203] on div "sandra [EMAIL_ADDRESS][DOMAIN_NAME] Correo Electronico" at bounding box center [621, 225] width 423 height 68
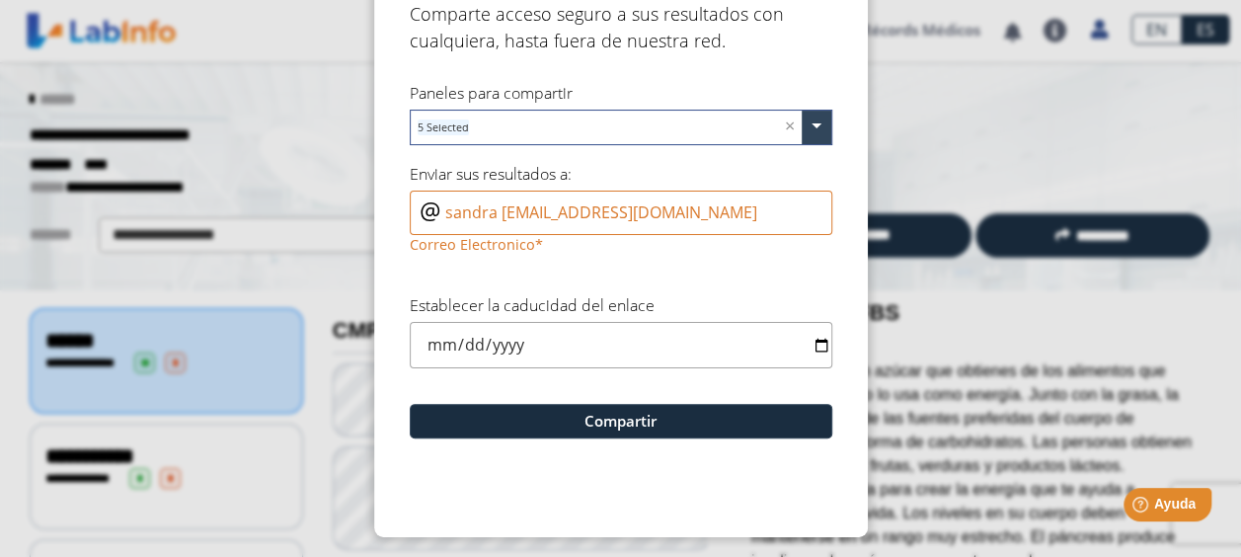
click at [427, 203] on div "sandra [EMAIL_ADDRESS][DOMAIN_NAME] Correo Electronico" at bounding box center [621, 225] width 423 height 68
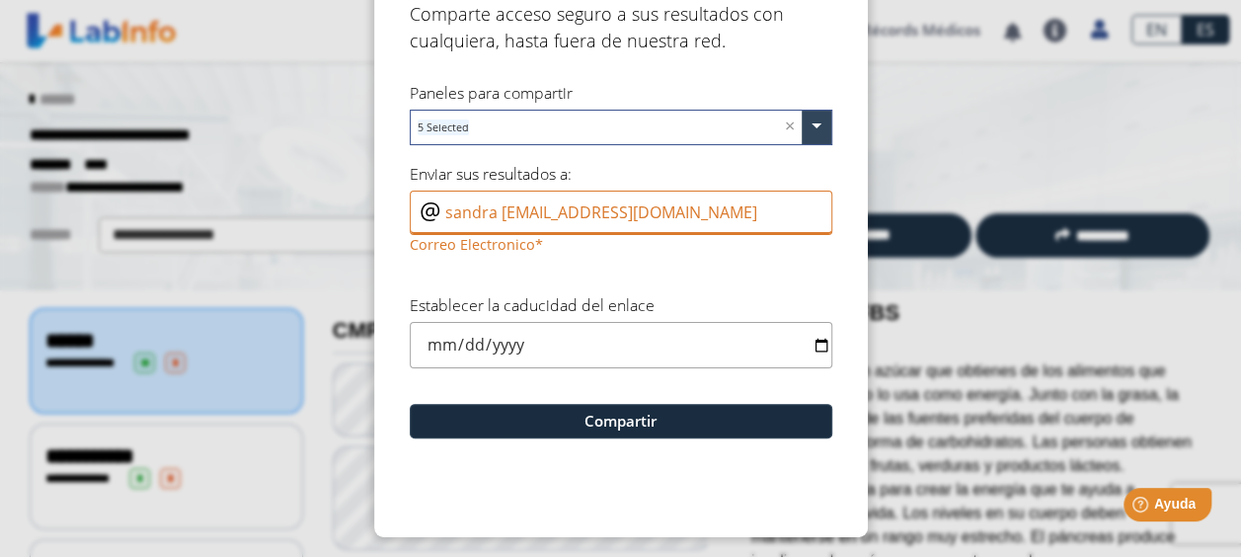
drag, startPoint x: 432, startPoint y: 216, endPoint x: 407, endPoint y: 216, distance: 25.7
click at [410, 216] on input "sandra [EMAIL_ADDRESS][DOMAIN_NAME]" at bounding box center [621, 213] width 423 height 44
click at [676, 209] on input "sandra [EMAIL_ADDRESS][DOMAIN_NAME]" at bounding box center [621, 213] width 423 height 44
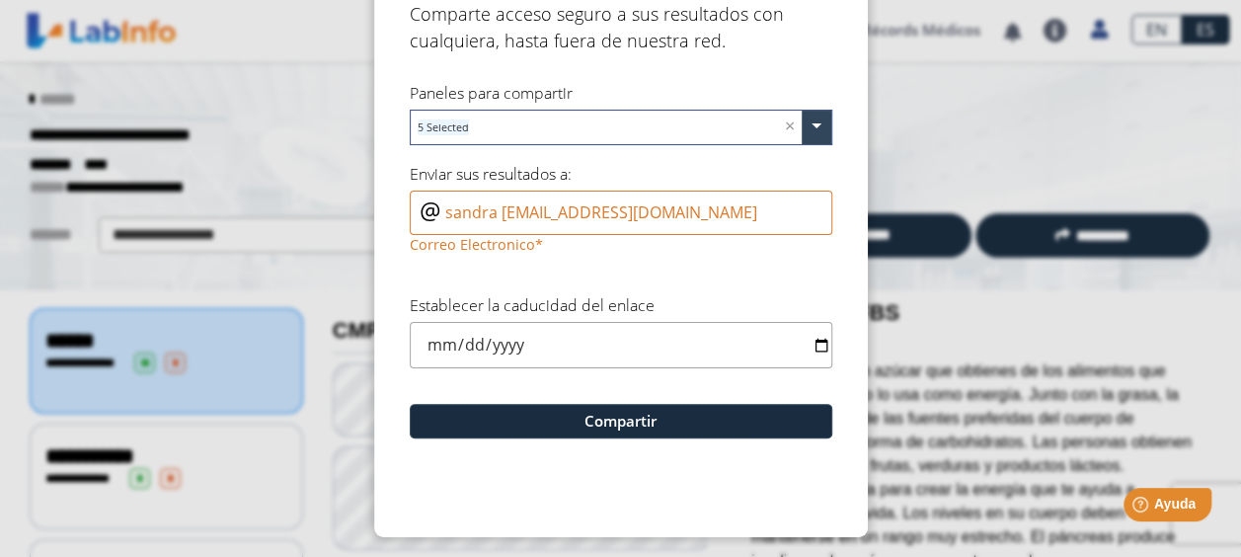
click at [641, 172] on div "Enviar sus resultados a: sandra [EMAIL_ADDRESS][DOMAIN_NAME] Correo Electronico" at bounding box center [621, 211] width 423 height 96
click at [648, 265] on form "Compartir Resultados  Comparte acceso seguro a sus resultados con cualquiera, …" at bounding box center [621, 231] width 494 height 612
click at [529, 352] on input "date" at bounding box center [621, 345] width 423 height 46
click at [486, 333] on input "date" at bounding box center [621, 345] width 423 height 46
click at [425, 342] on input "date" at bounding box center [621, 345] width 423 height 46
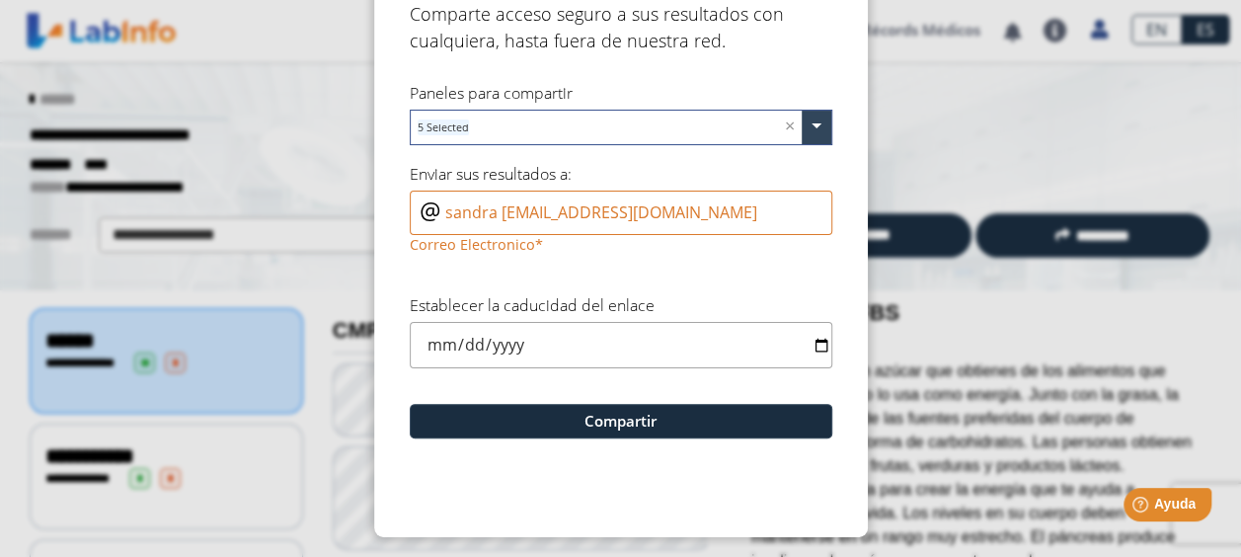
click at [812, 340] on input "date" at bounding box center [621, 345] width 423 height 46
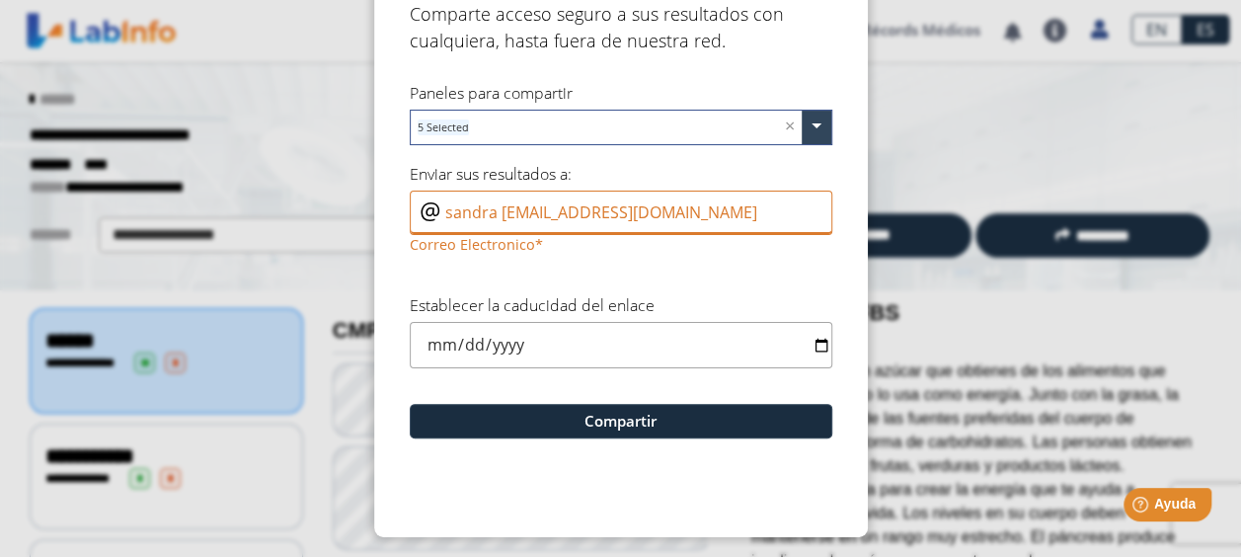
type input "[DATE]"
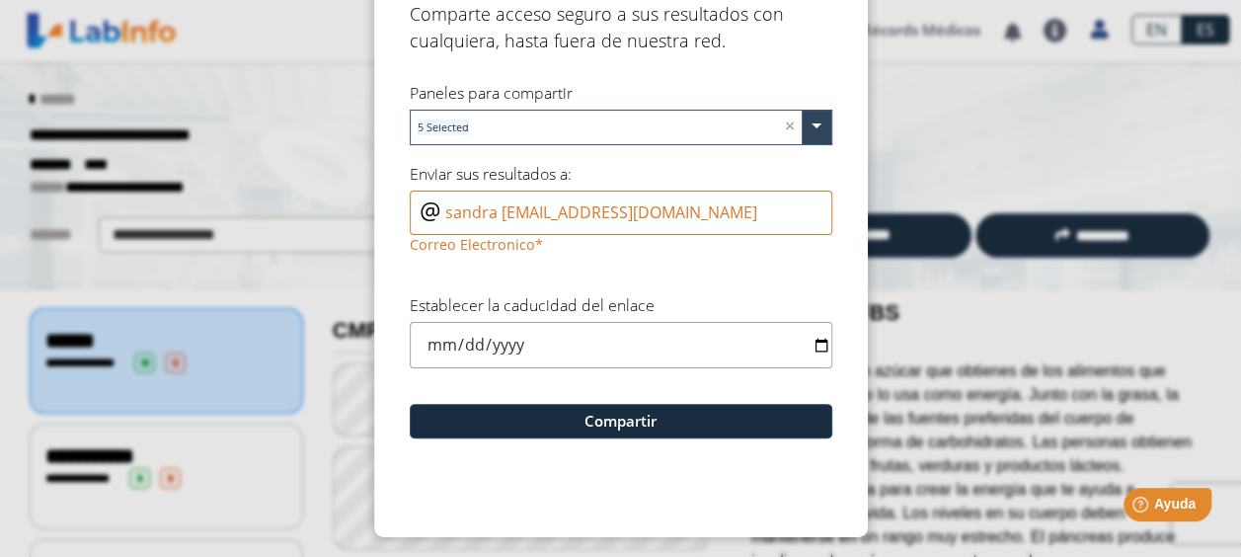
click at [640, 261] on form "Compartir Resultados  Comparte acceso seguro a sus resultados con cualquiera, …" at bounding box center [621, 231] width 494 height 612
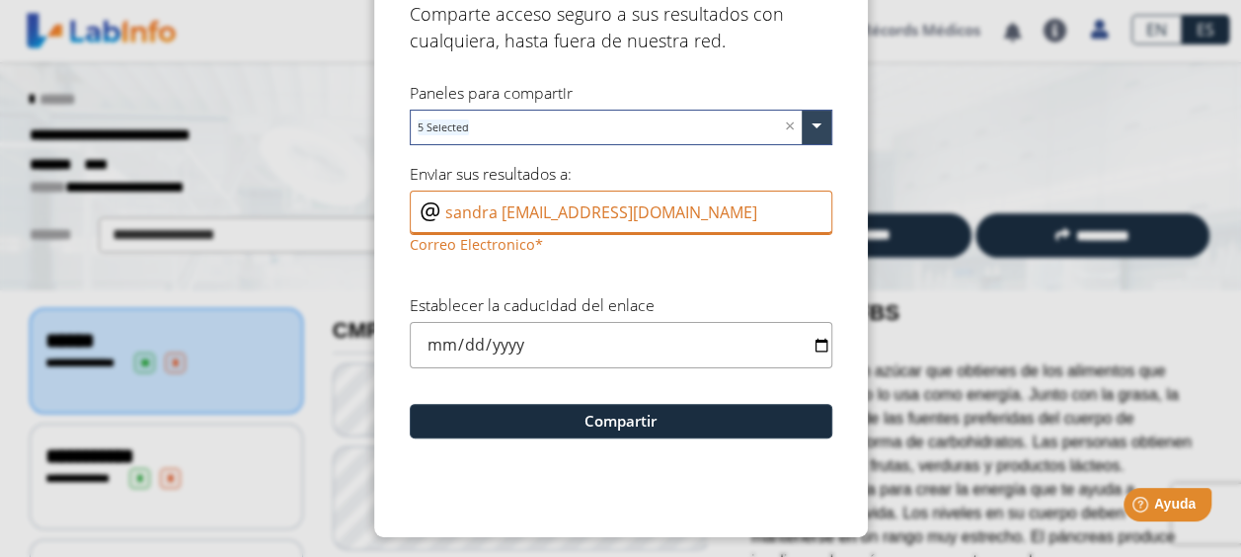
click at [680, 207] on input "sandra [EMAIL_ADDRESS][DOMAIN_NAME]" at bounding box center [621, 213] width 423 height 44
type input "s"
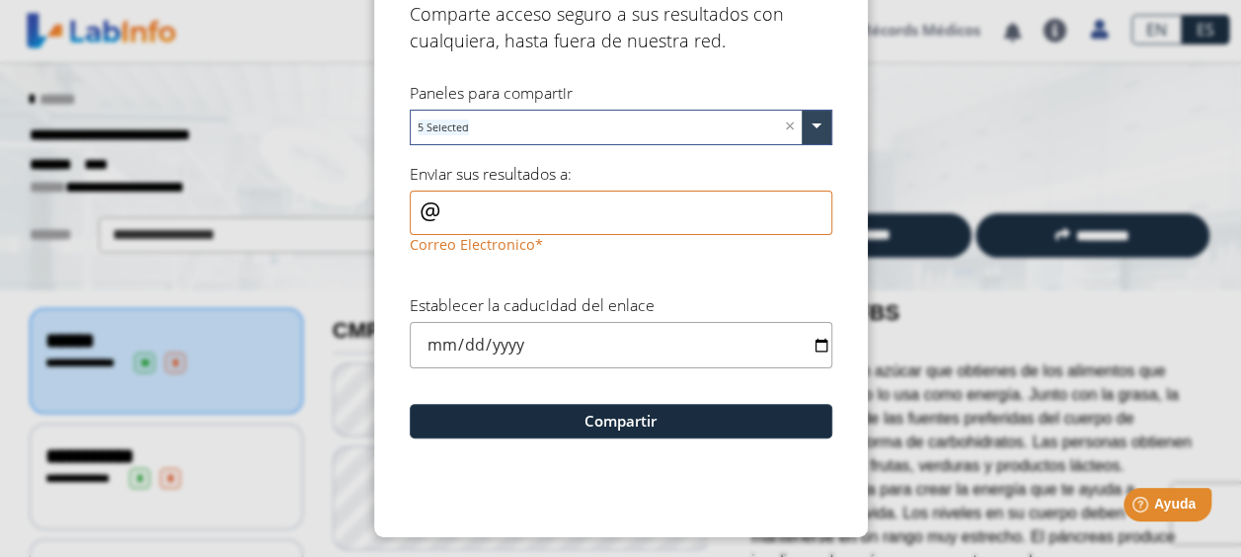
click at [691, 164] on div "Enviar sus resultados a: Correo Electronico" at bounding box center [621, 211] width 423 height 96
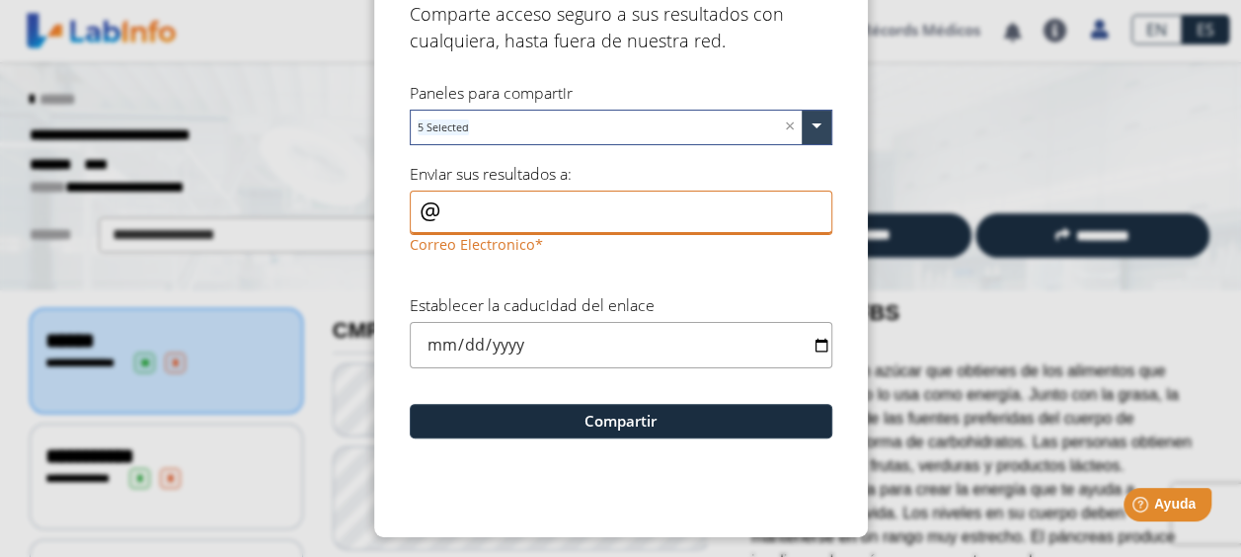
paste input "sandra [EMAIL_ADDRESS][DOMAIN_NAME]"
click at [498, 209] on input "sandra [EMAIL_ADDRESS][DOMAIN_NAME]" at bounding box center [621, 213] width 423 height 44
drag, startPoint x: 491, startPoint y: 211, endPoint x: 506, endPoint y: 202, distance: 17.3
click at [492, 211] on input "sandra [EMAIL_ADDRESS][DOMAIN_NAME]" at bounding box center [621, 213] width 423 height 44
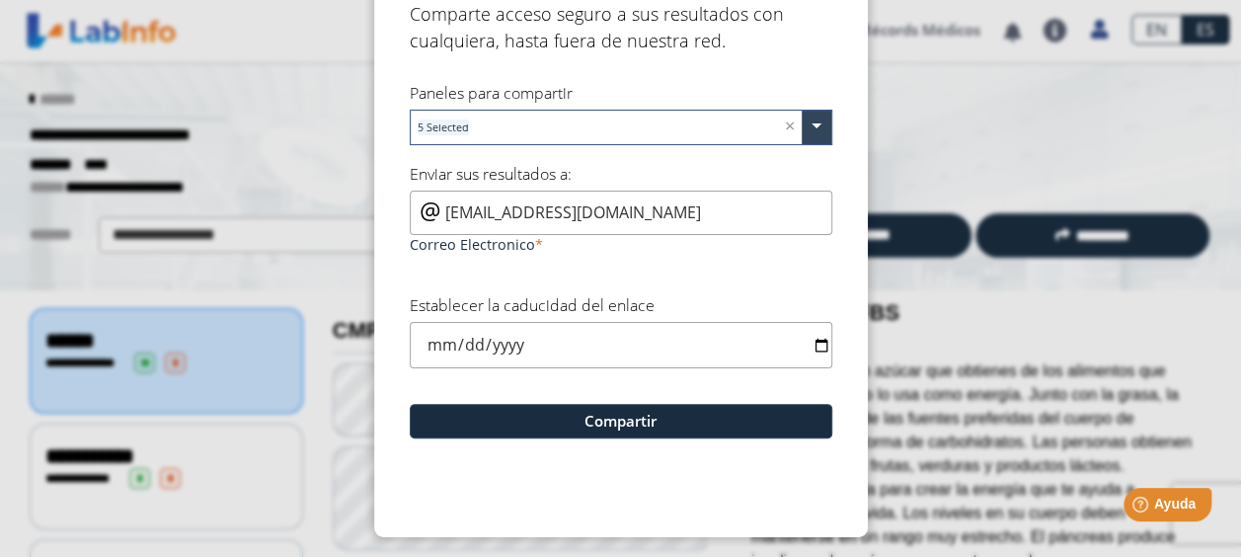
type input "[EMAIL_ADDRESS][DOMAIN_NAME]"
click at [640, 471] on form "Compartir Resultados  Comparte acceso seguro a sus resultados con cualquiera, …" at bounding box center [621, 231] width 494 height 612
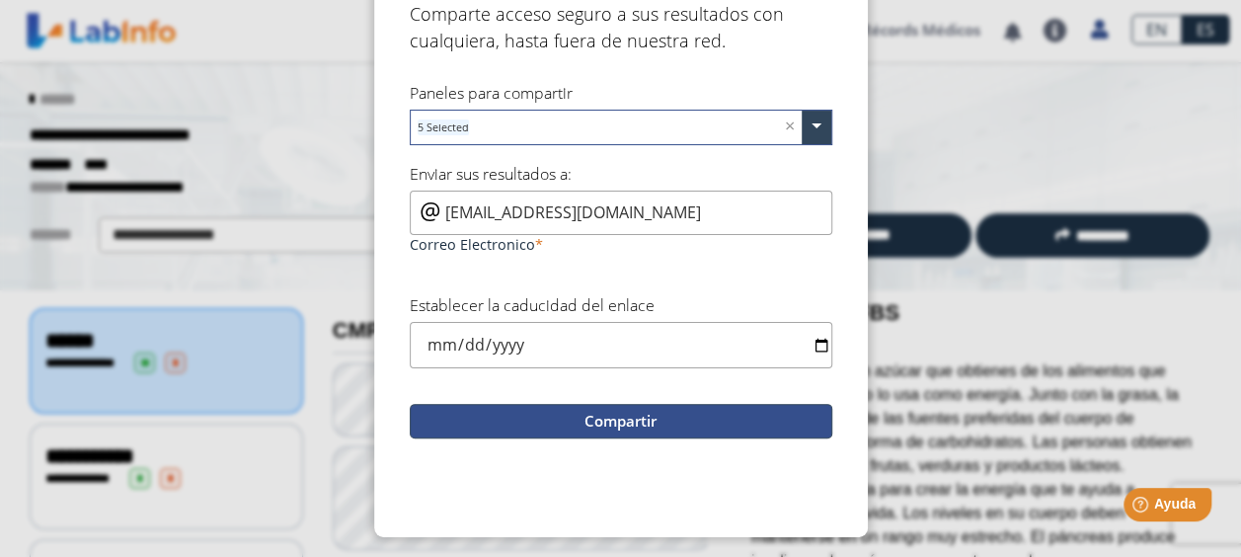
click at [630, 423] on button "Compartir" at bounding box center [621, 421] width 423 height 35
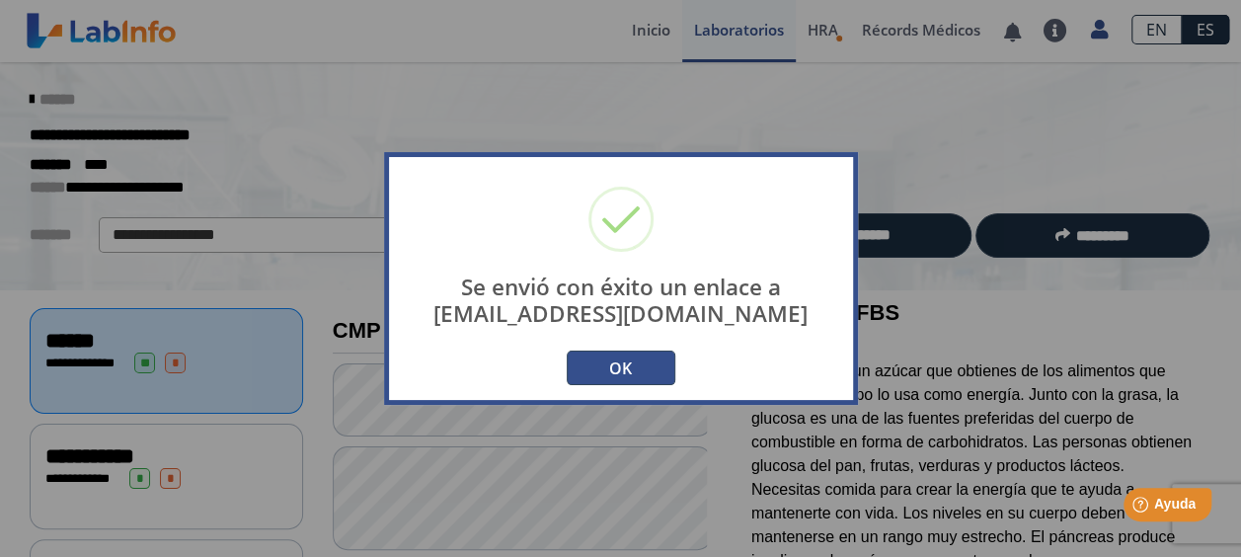
click at [653, 358] on button "OK" at bounding box center [621, 368] width 109 height 35
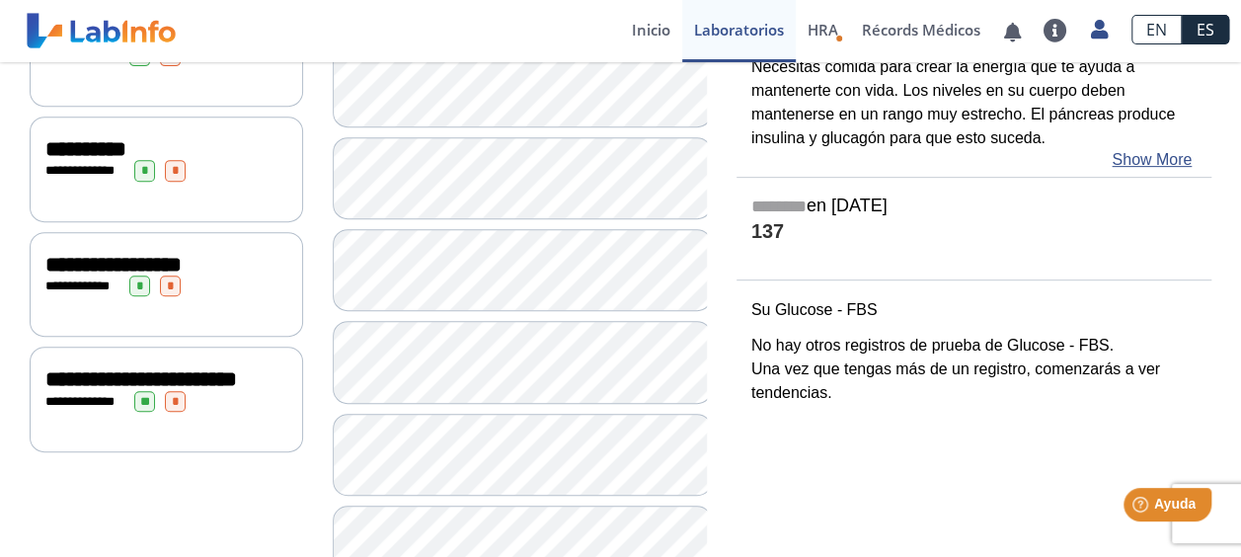
scroll to position [395, 0]
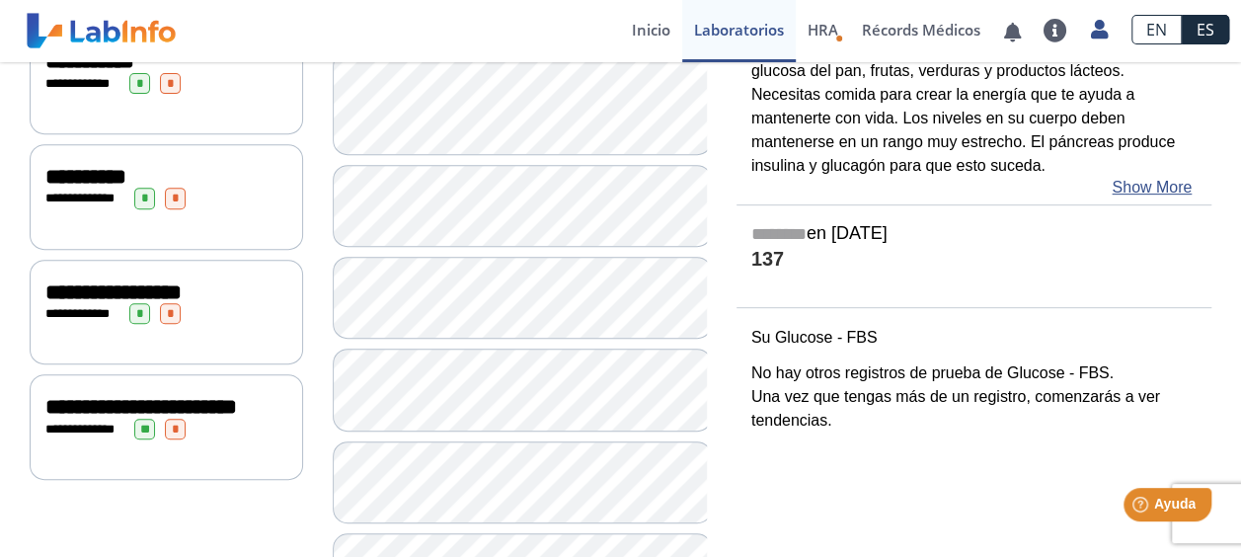
click at [160, 303] on span "*" at bounding box center [170, 313] width 21 height 21
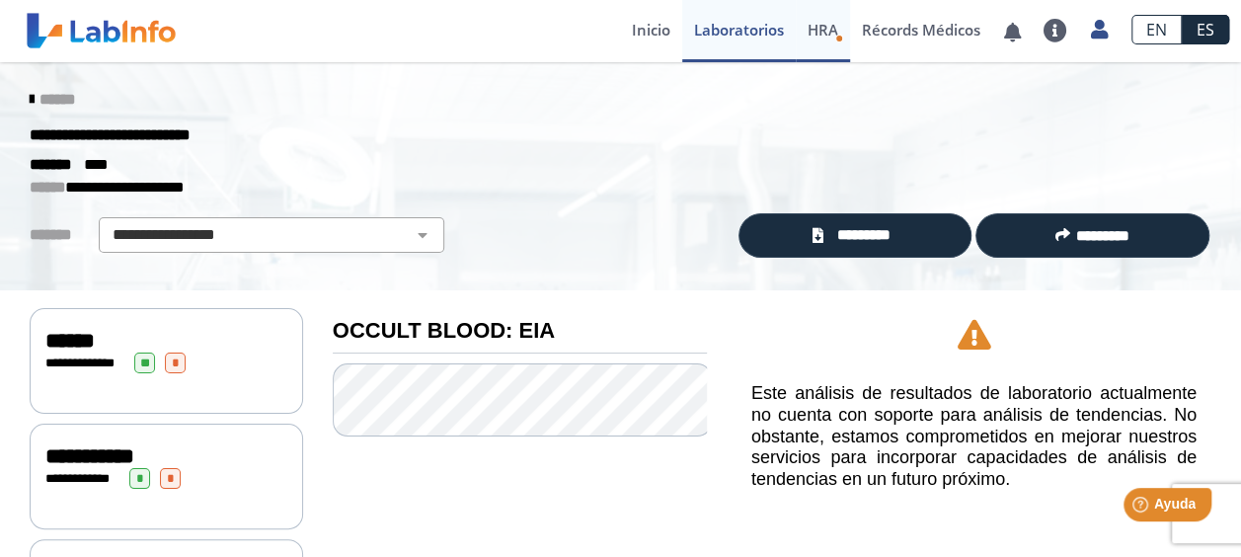
click at [825, 35] on span "HRA" at bounding box center [823, 30] width 31 height 20
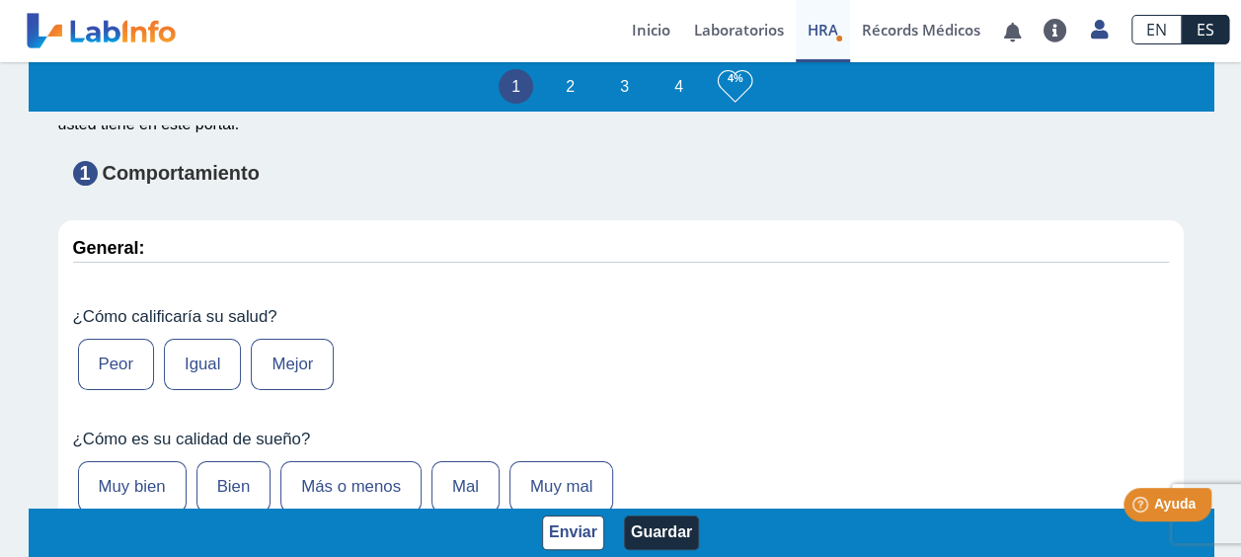
scroll to position [296, 0]
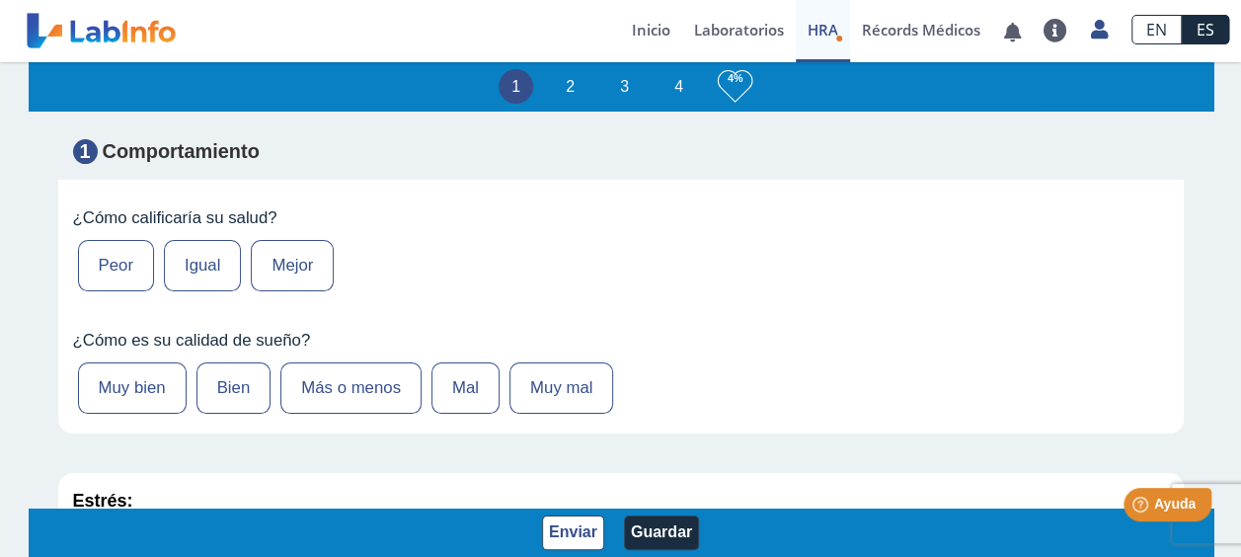
click at [191, 263] on label "Igual" at bounding box center [202, 265] width 77 height 51
click at [0, 0] on input "Igual" at bounding box center [0, 0] width 0 height 0
click at [298, 362] on label "Más o menos" at bounding box center [350, 387] width 141 height 51
click at [0, 0] on input "Más o menos" at bounding box center [0, 0] width 0 height 0
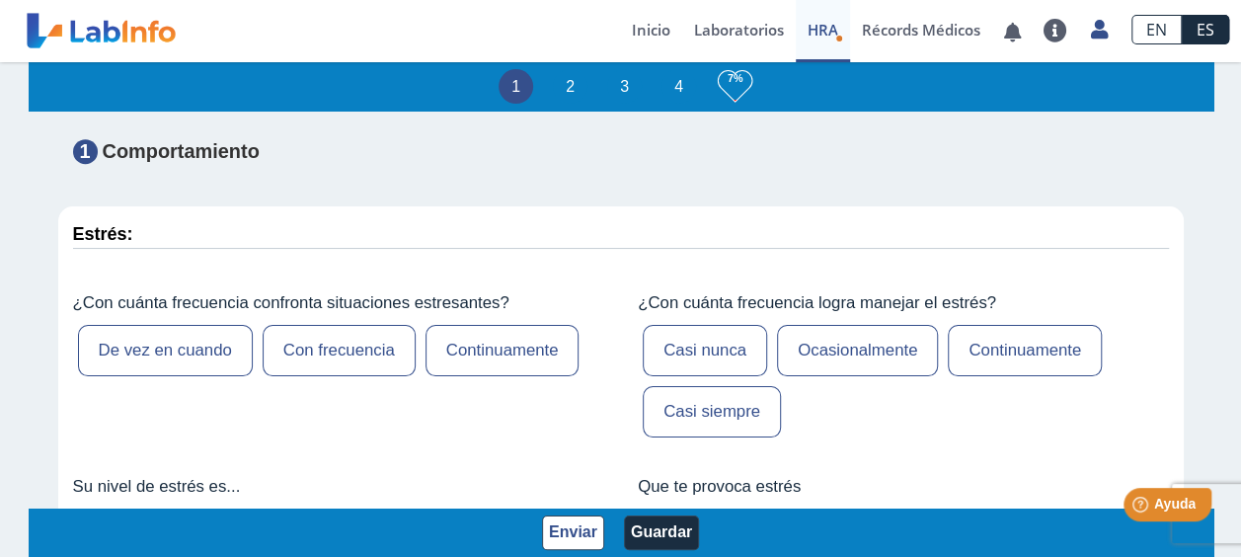
scroll to position [592, 0]
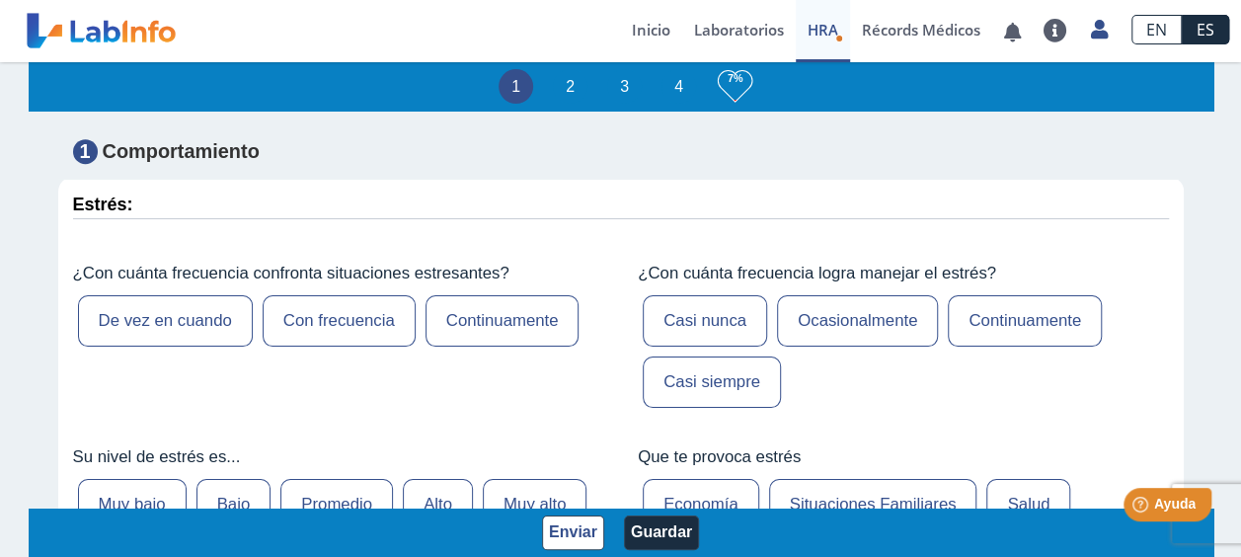
click at [180, 314] on label "De vez en cuando" at bounding box center [165, 320] width 175 height 51
click at [0, 0] on input "De vez en cuando" at bounding box center [0, 0] width 0 height 0
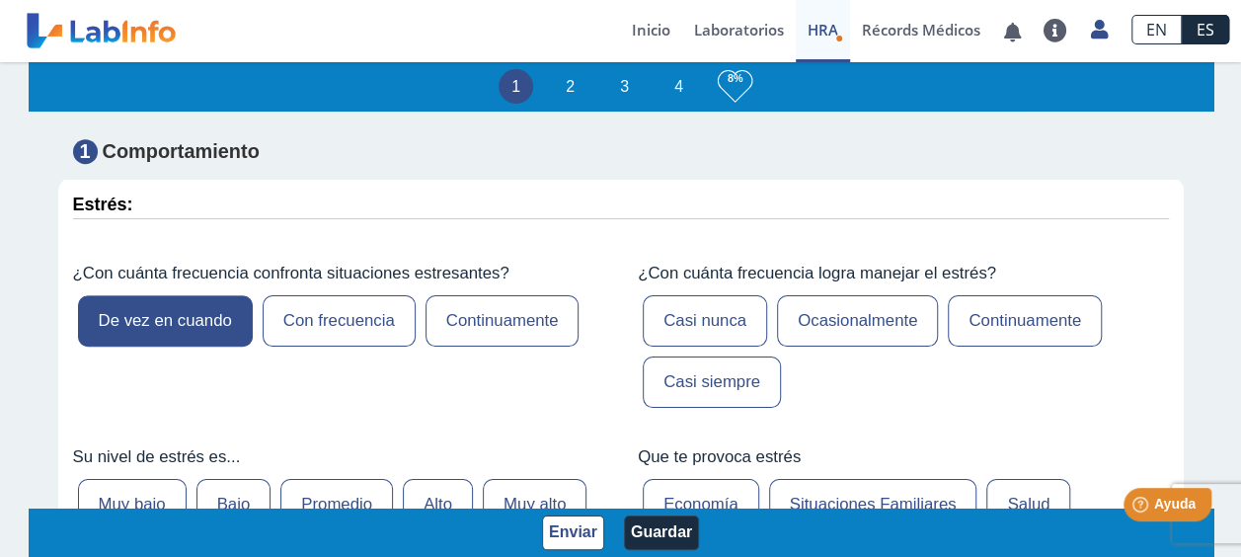
click at [781, 323] on label "Ocasionalmente" at bounding box center [857, 320] width 161 height 51
click at [0, 0] on input "Ocasionalmente" at bounding box center [0, 0] width 0 height 0
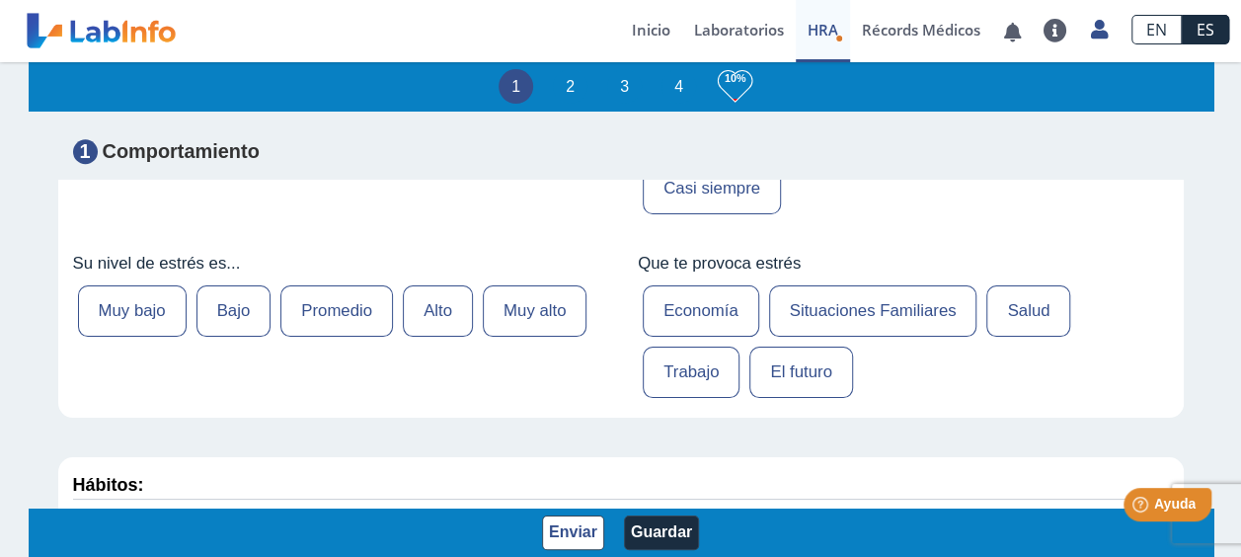
scroll to position [790, 0]
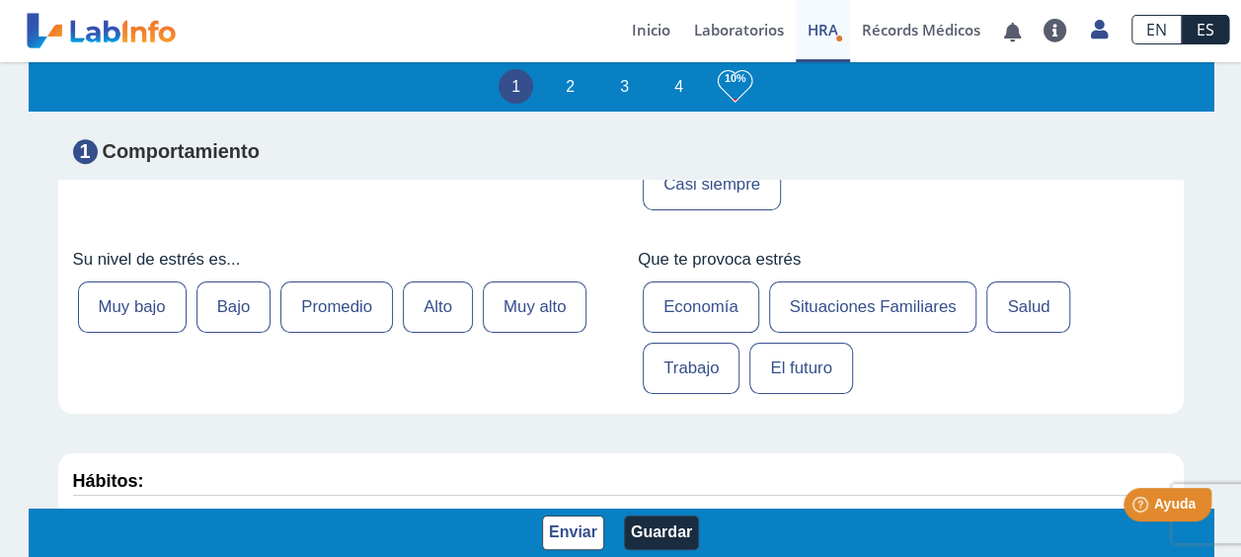
click at [289, 308] on label "Promedio" at bounding box center [336, 306] width 113 height 51
click at [0, 0] on input "Promedio" at bounding box center [0, 0] width 0 height 0
click at [644, 304] on label "Economía" at bounding box center [701, 306] width 117 height 51
click at [0, 0] on input "Economía" at bounding box center [0, 0] width 0 height 0
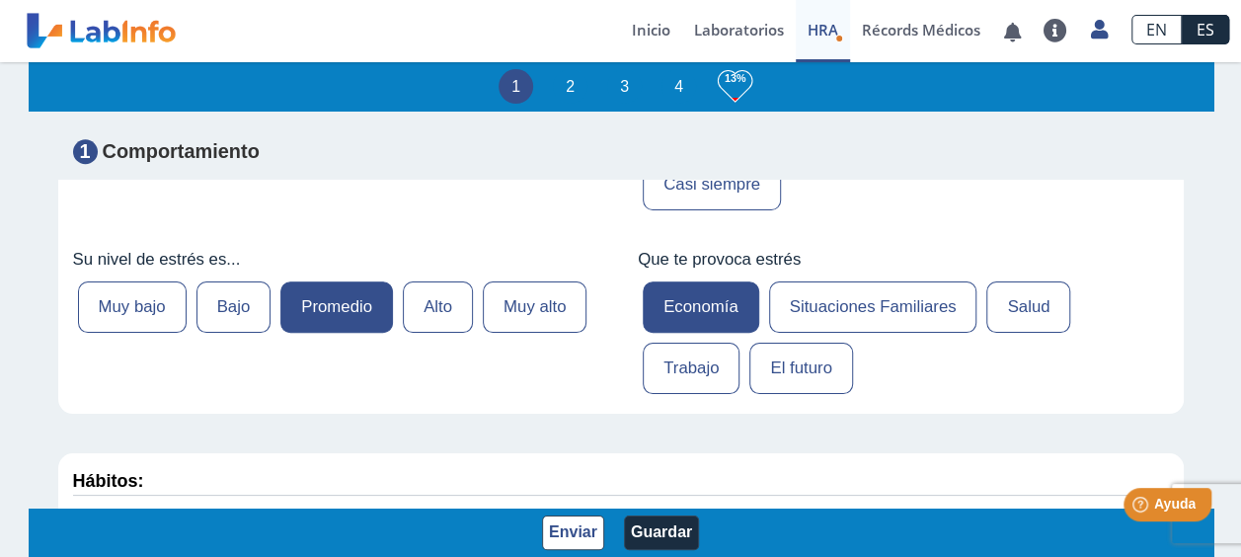
click at [990, 299] on label "Salud" at bounding box center [1028, 306] width 84 height 51
click at [0, 0] on input "Salud" at bounding box center [0, 0] width 0 height 0
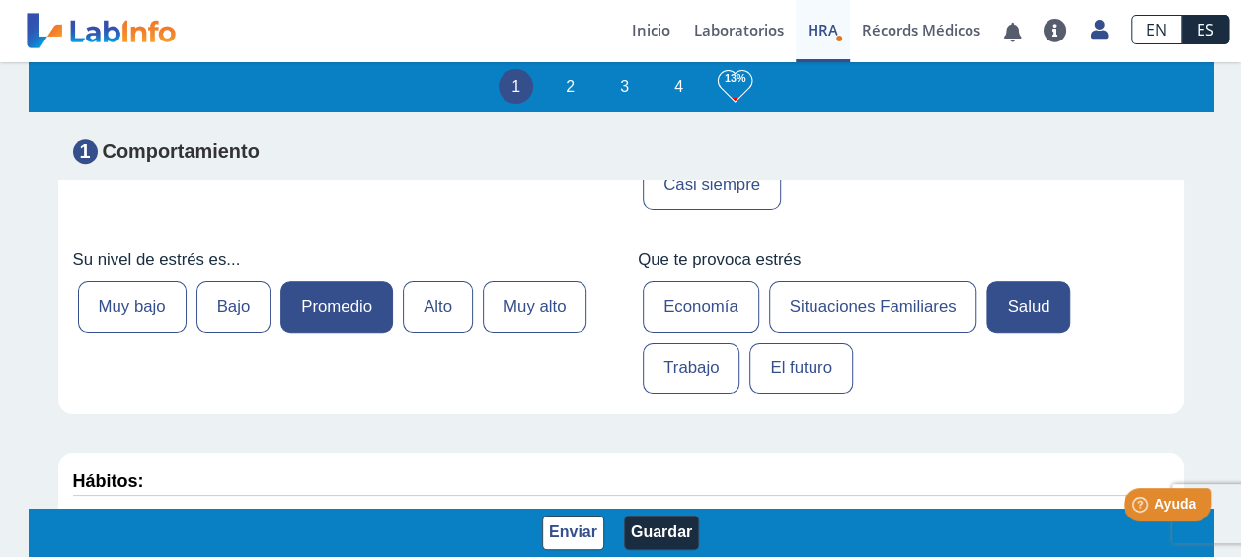
click at [695, 295] on label "Economía" at bounding box center [701, 306] width 117 height 51
click at [0, 0] on input "Economía" at bounding box center [0, 0] width 0 height 0
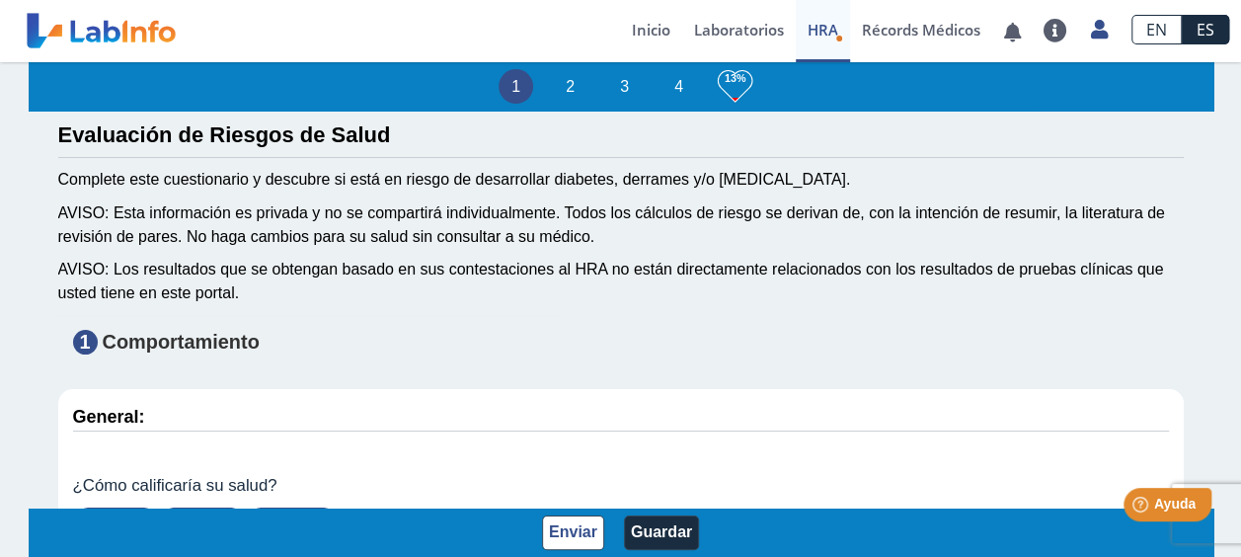
scroll to position [0, 0]
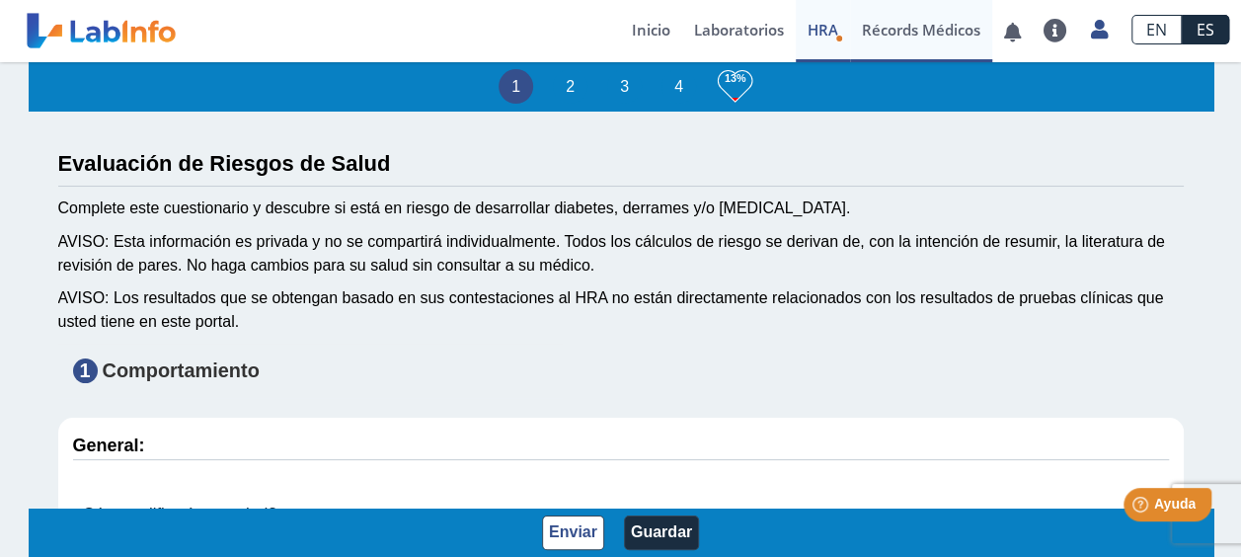
click at [910, 31] on link "Récords Médicos" at bounding box center [921, 31] width 142 height 62
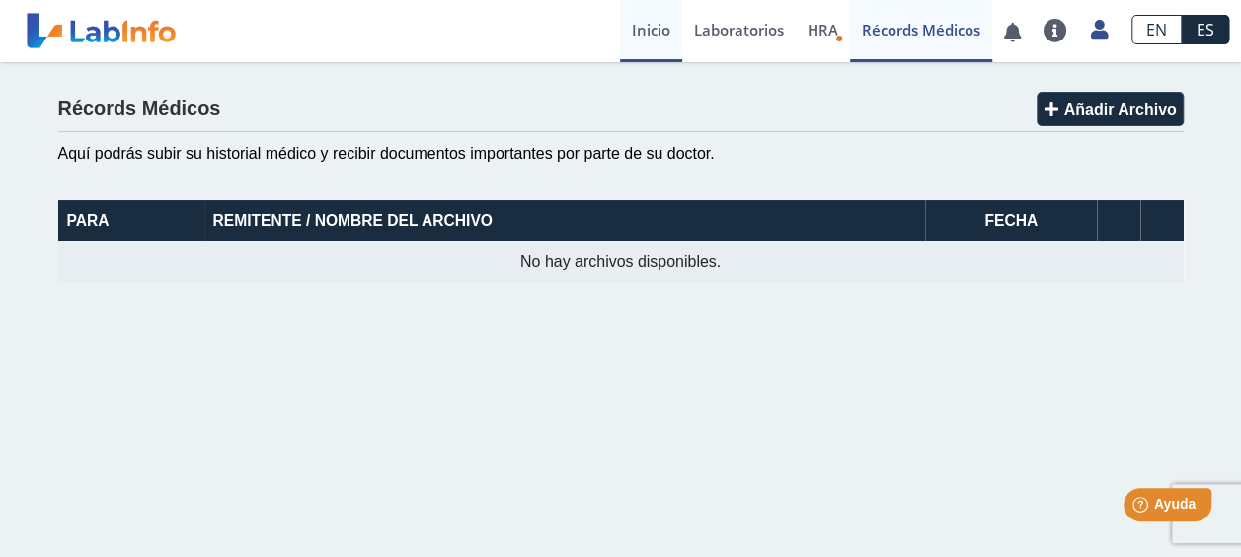
click at [653, 33] on link "Inicio" at bounding box center [651, 31] width 62 height 62
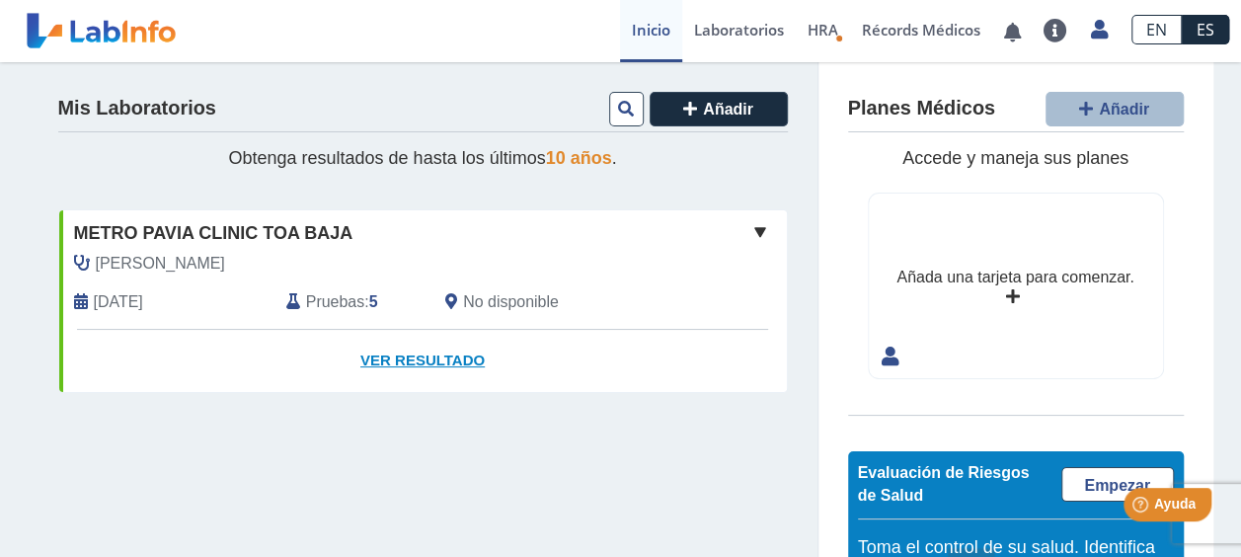
click at [431, 359] on link "Ver Resultado" at bounding box center [423, 361] width 728 height 62
